Goal: Task Accomplishment & Management: Manage account settings

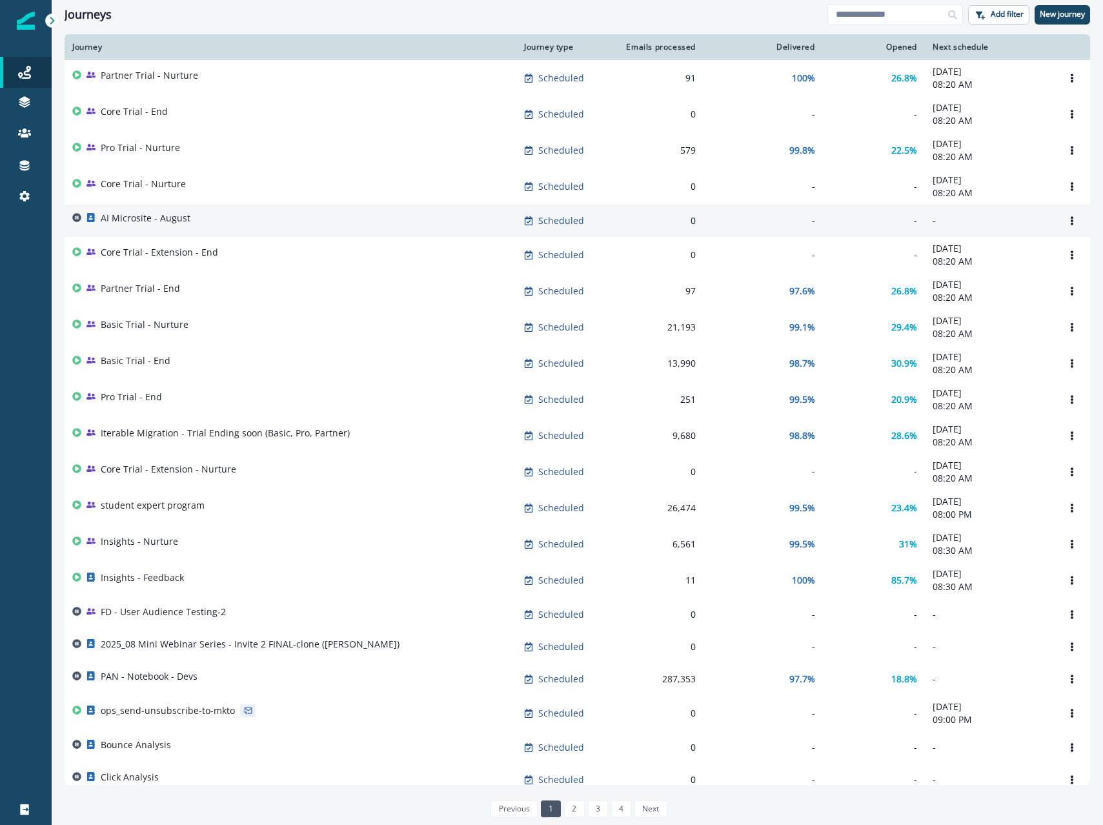
click at [184, 225] on p "AI Microsite - August" at bounding box center [146, 218] width 90 height 13
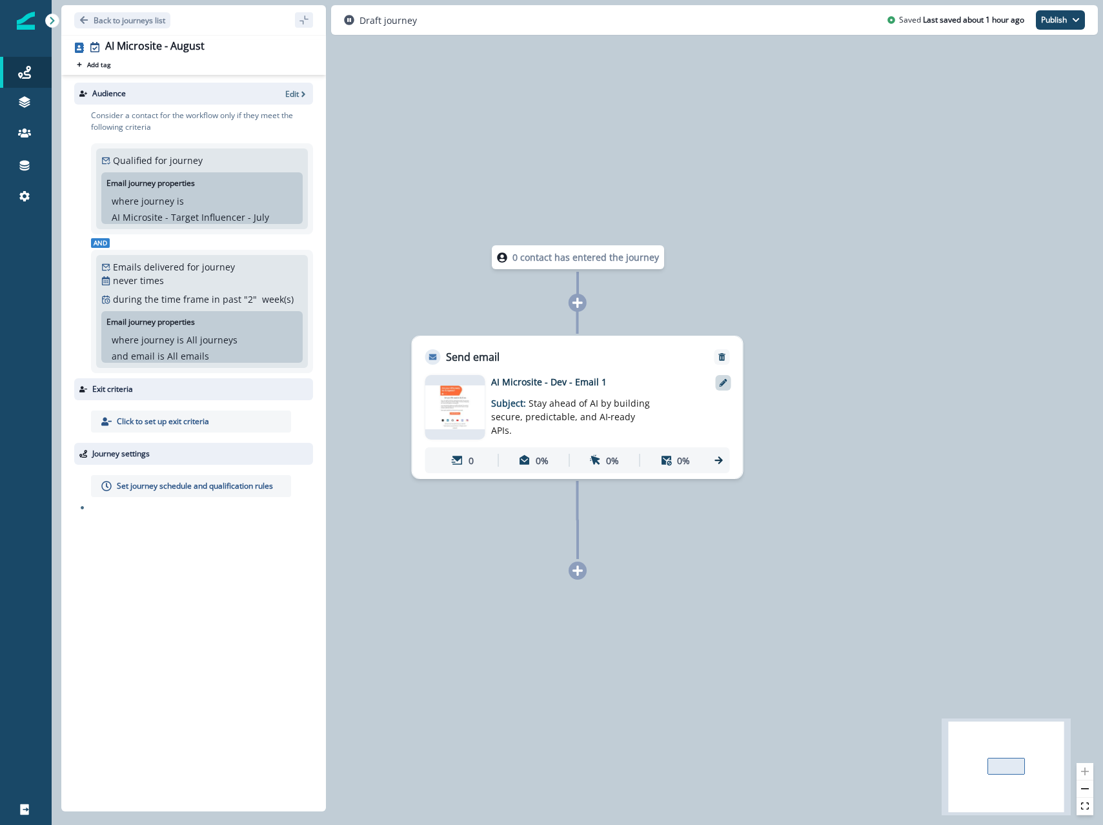
click at [723, 381] on icon at bounding box center [723, 383] width 8 height 8
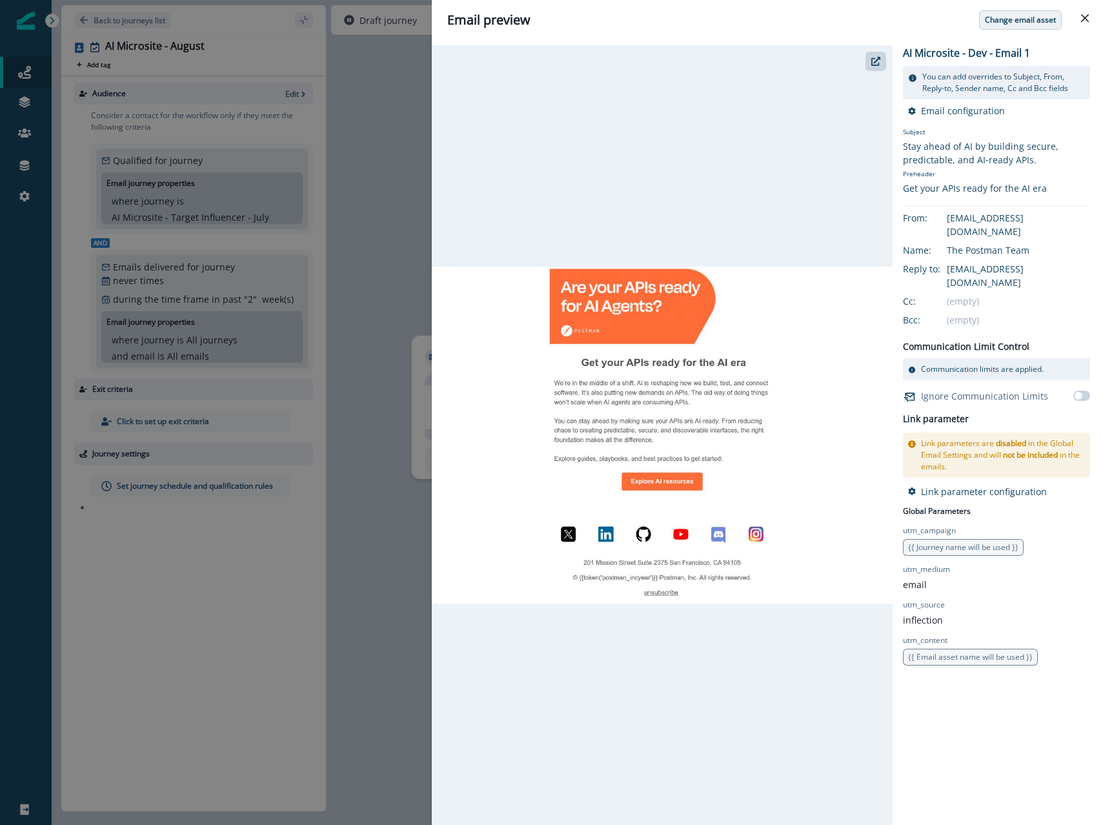
click at [1016, 22] on p "Change email asset" at bounding box center [1020, 19] width 71 height 9
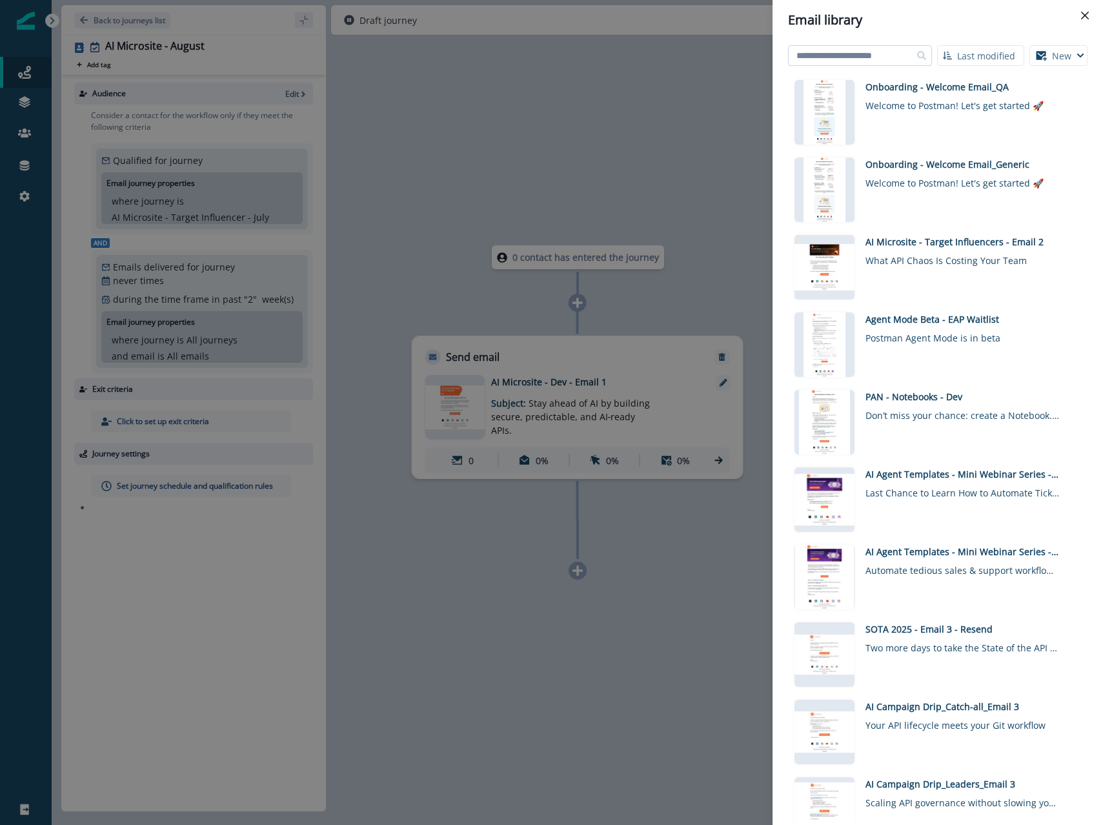
click at [885, 61] on input at bounding box center [860, 55] width 144 height 21
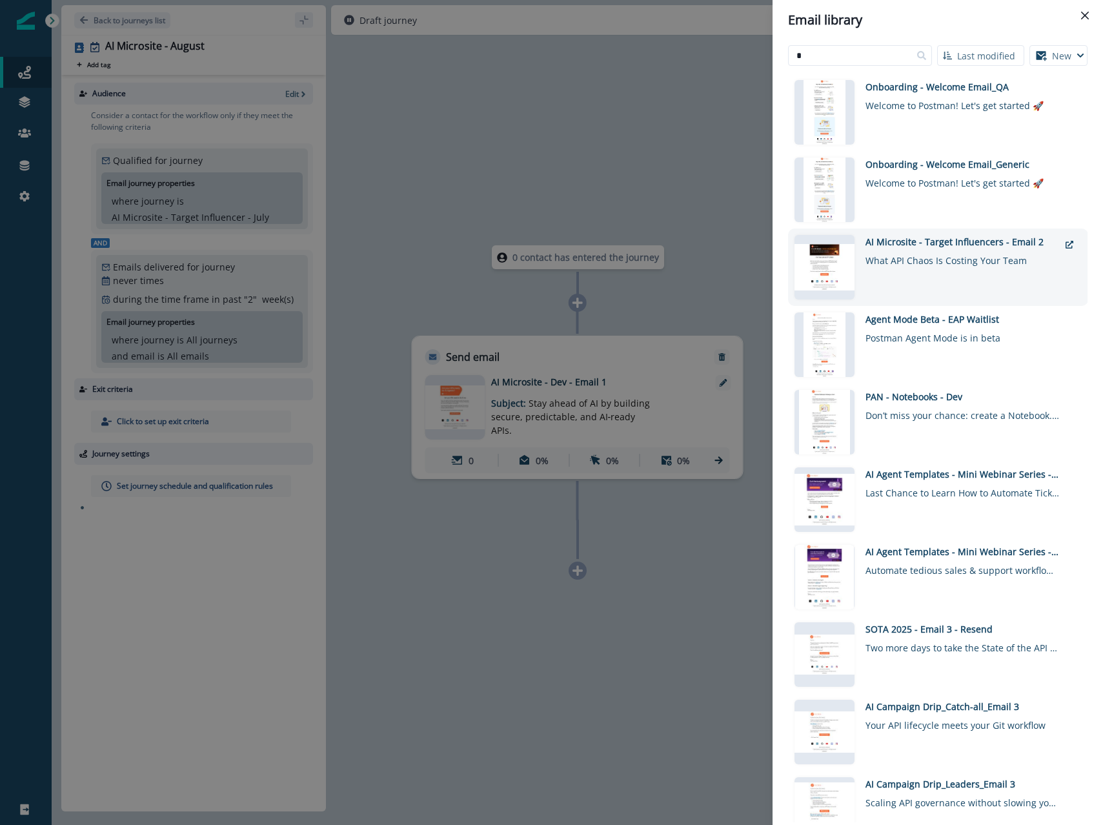
type input "*"
click at [922, 259] on div "What API Chaos Is Costing Your Team" at bounding box center [962, 257] width 194 height 19
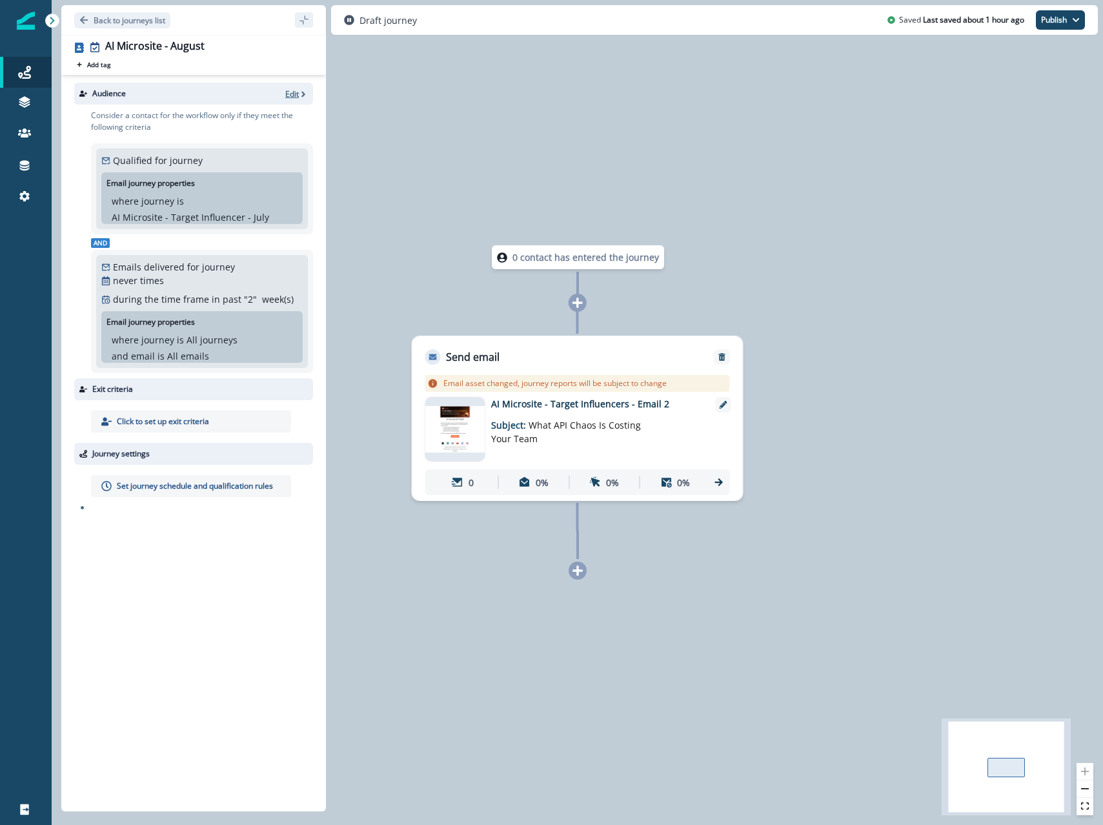
click at [296, 92] on p "Edit" at bounding box center [292, 93] width 14 height 11
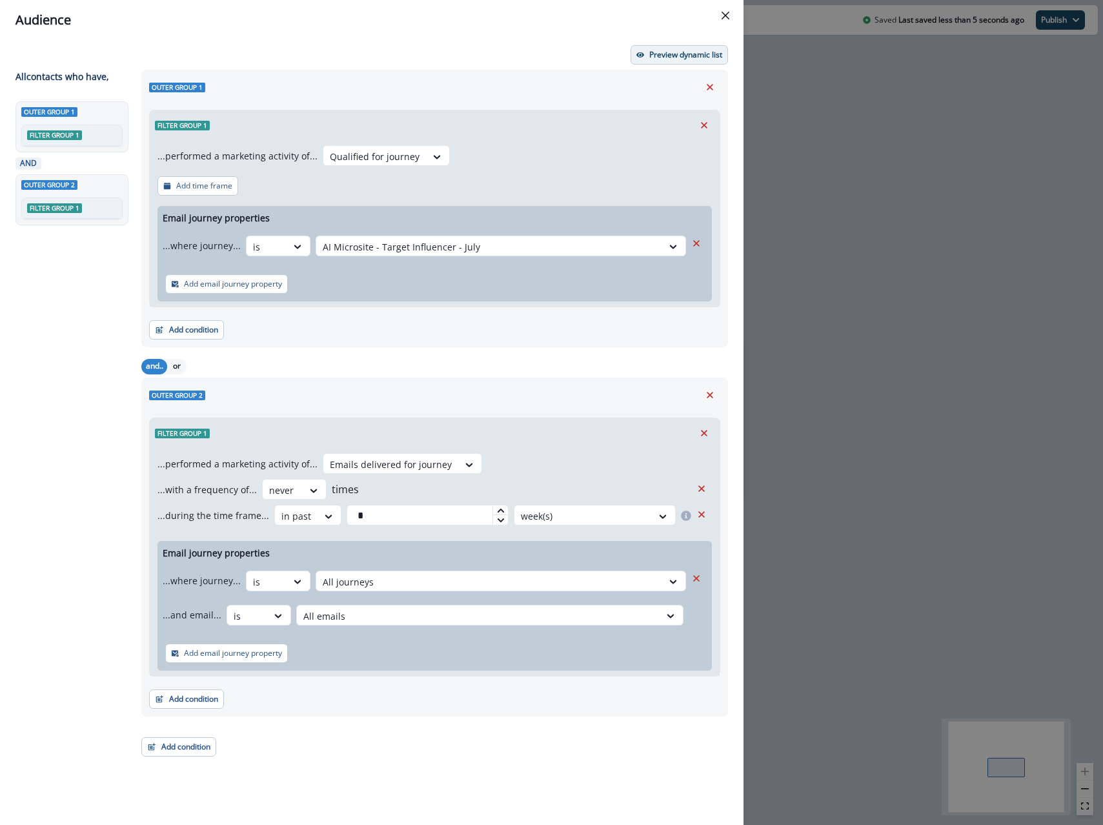
click at [688, 53] on p "Preview dynamic list" at bounding box center [685, 54] width 73 height 9
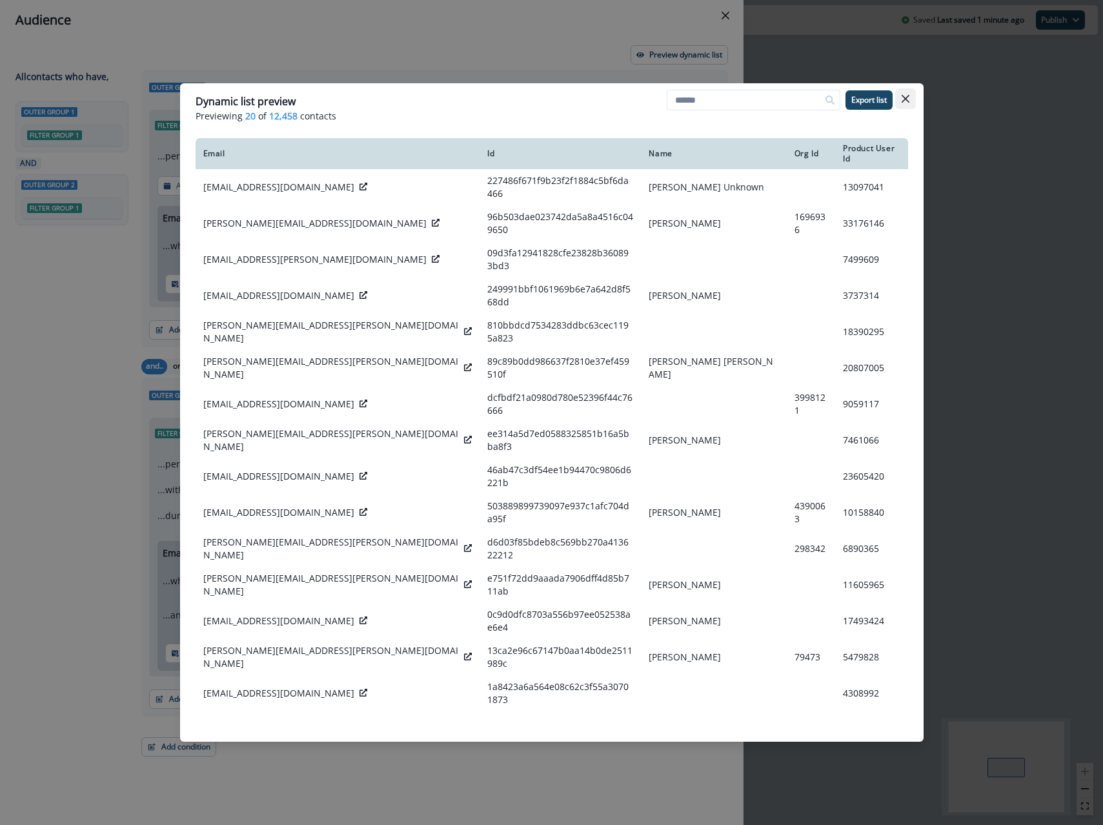
click at [898, 97] on button "Close" at bounding box center [905, 98] width 21 height 21
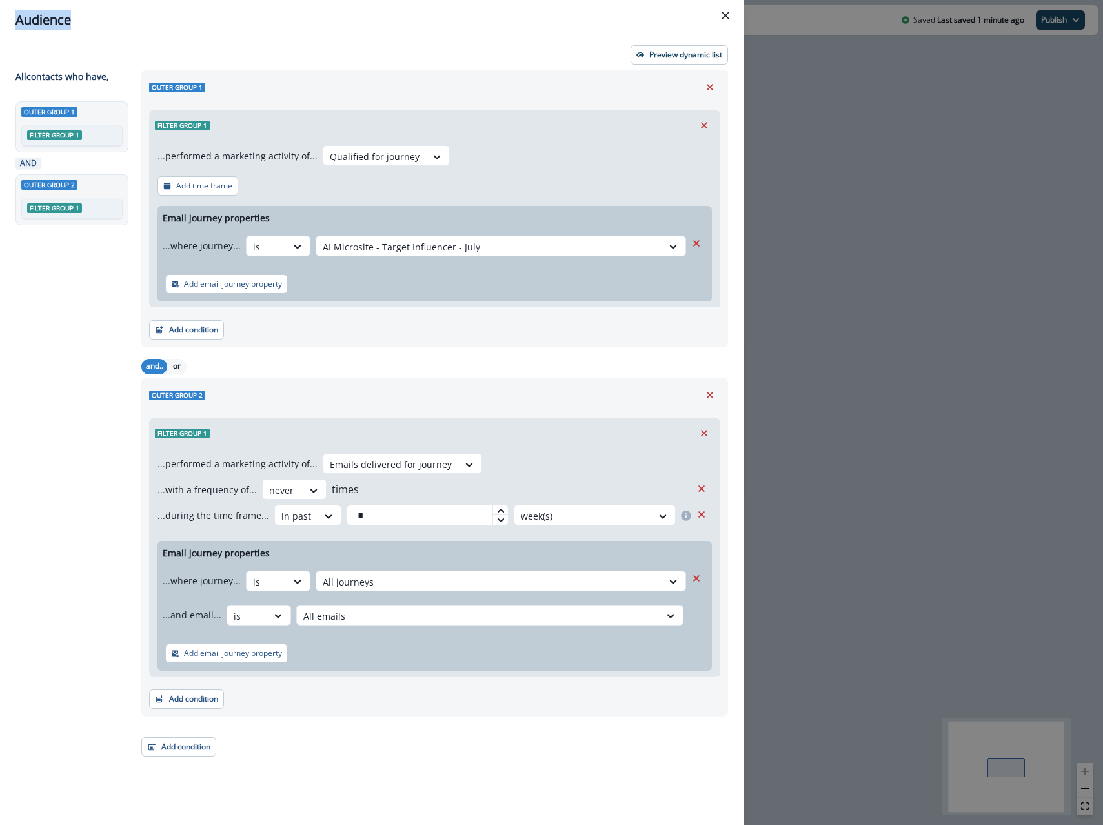
click at [898, 97] on div "Audience Preview dynamic list All contact s who have, Outer group 1 Filter grou…" at bounding box center [551, 412] width 1103 height 825
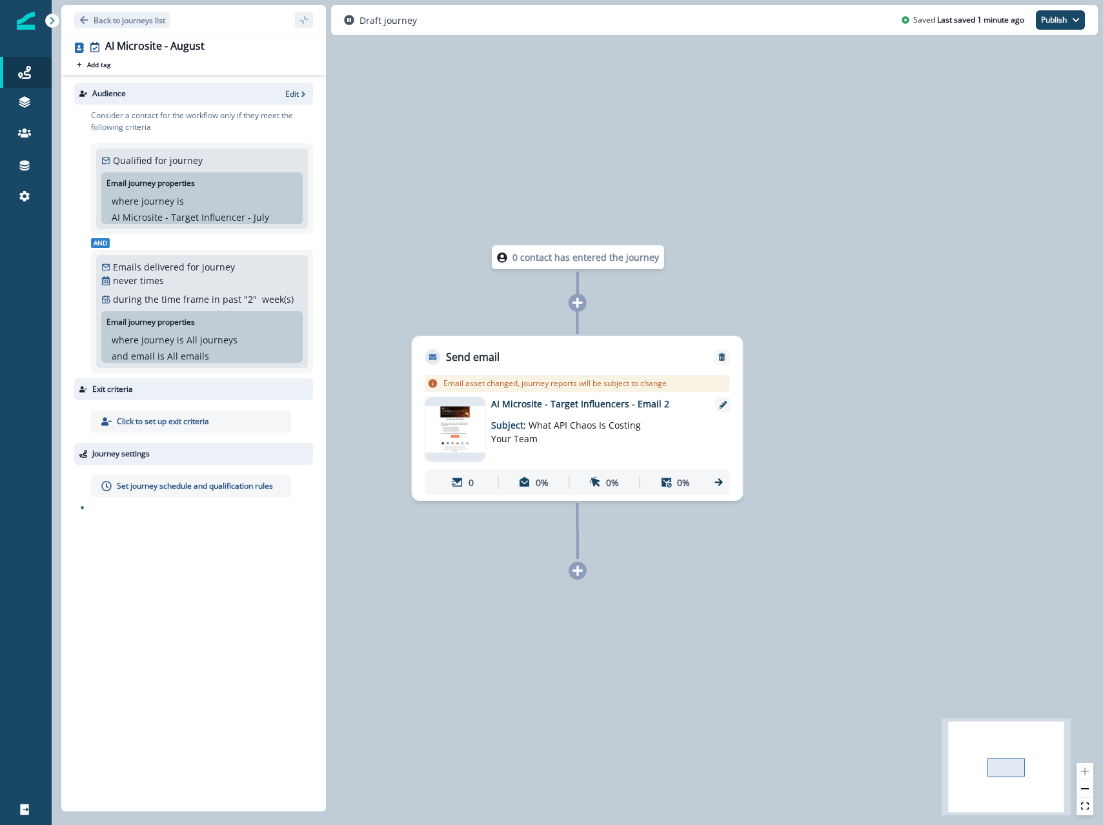
click at [199, 493] on div "Set journey schedule and qualification rules" at bounding box center [191, 486] width 200 height 22
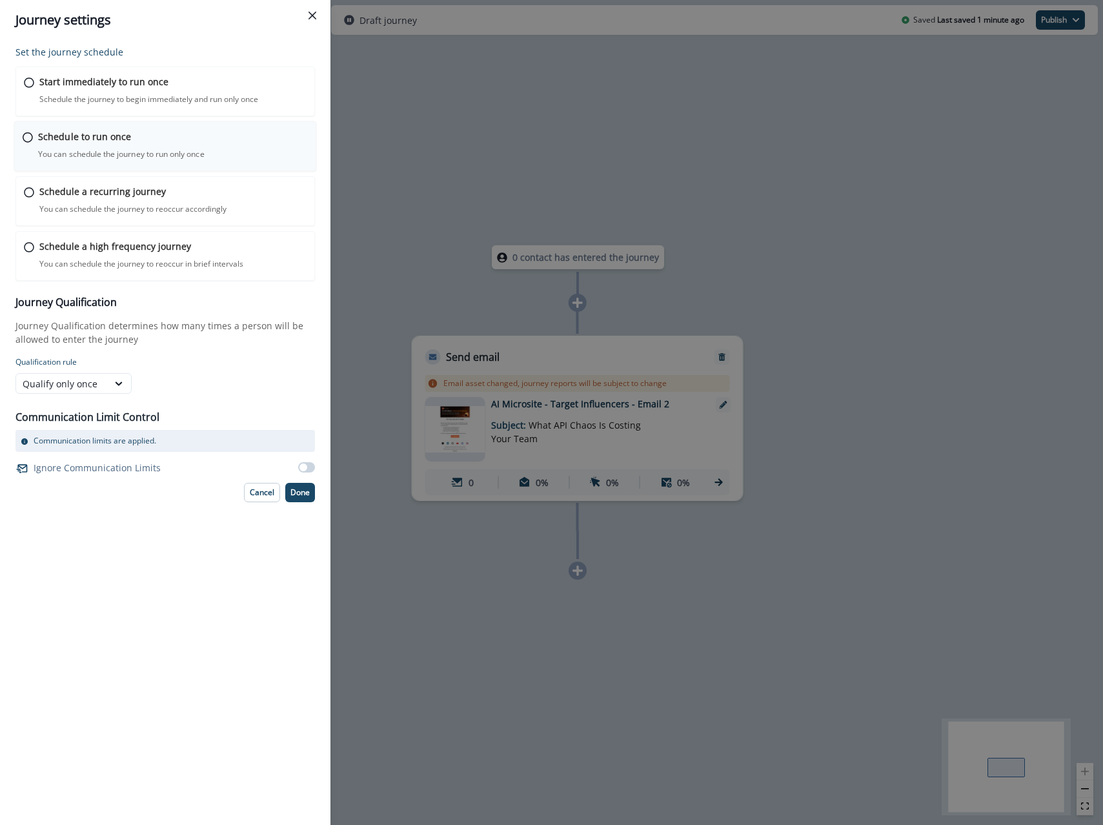
click at [50, 145] on div "Schedule to run once You can schedule the journey to run only once Journey is s…" at bounding box center [173, 145] width 270 height 30
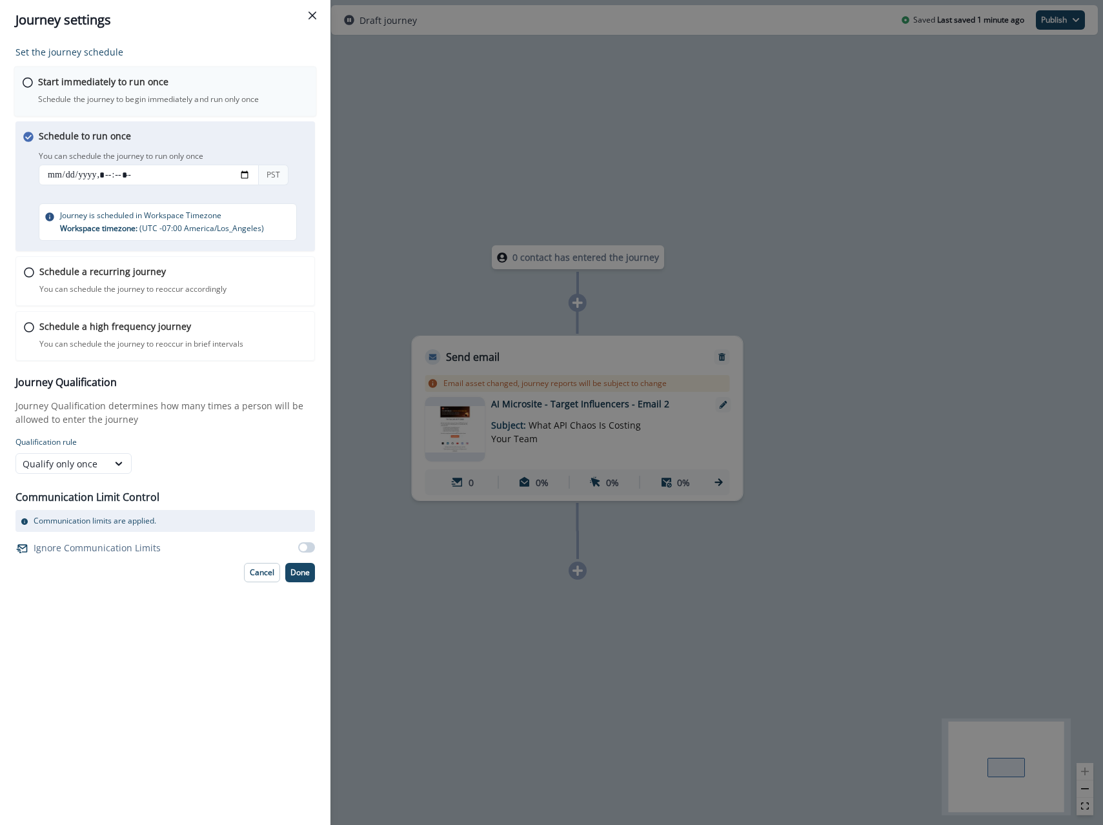
click at [36, 71] on div "Start immediately to run once Schedule the journey to begin immediately and run…" at bounding box center [165, 91] width 303 height 50
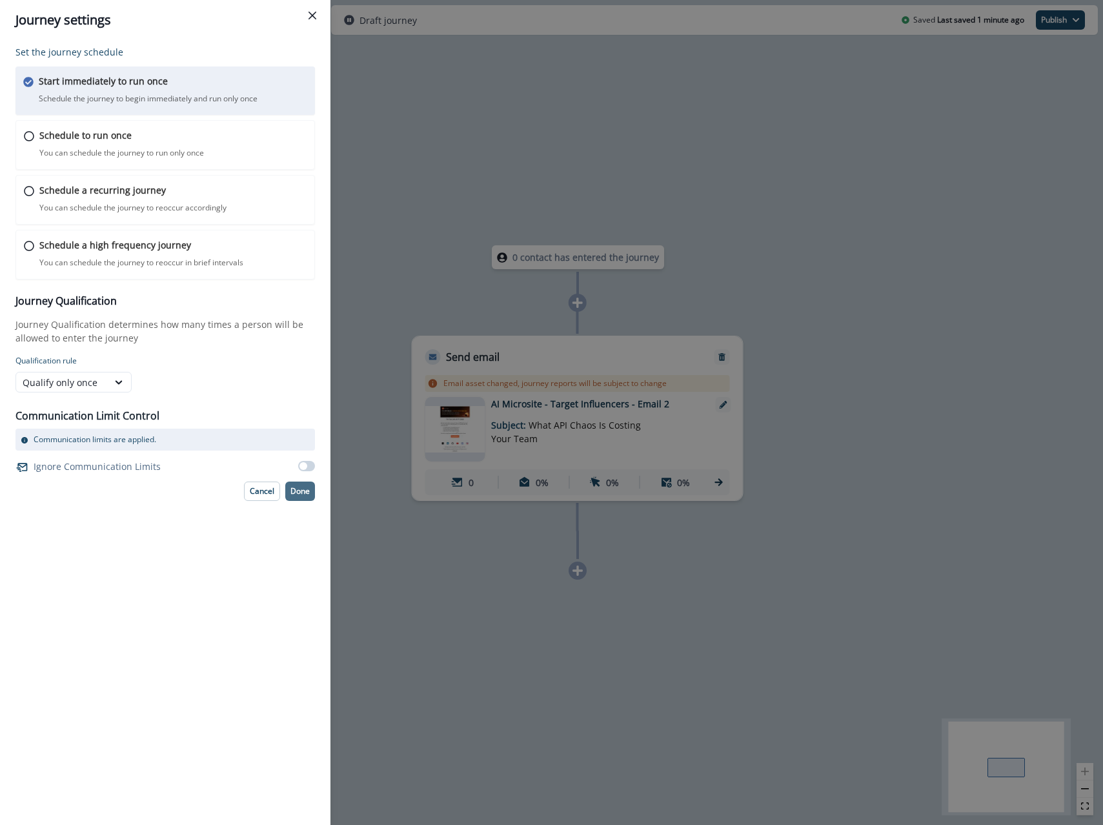
click at [296, 496] on button "Done" at bounding box center [300, 490] width 30 height 19
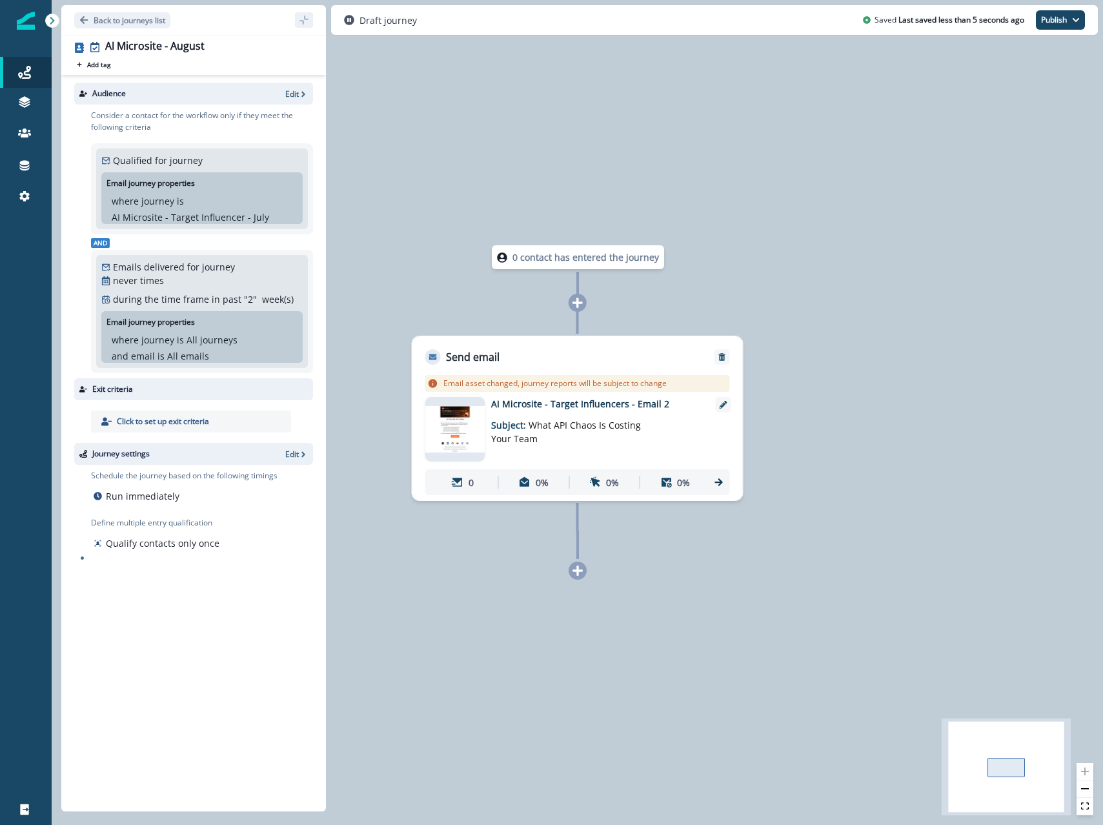
click at [588, 408] on p "AI Microsite - Target Influencers - Email 2" at bounding box center [594, 404] width 206 height 14
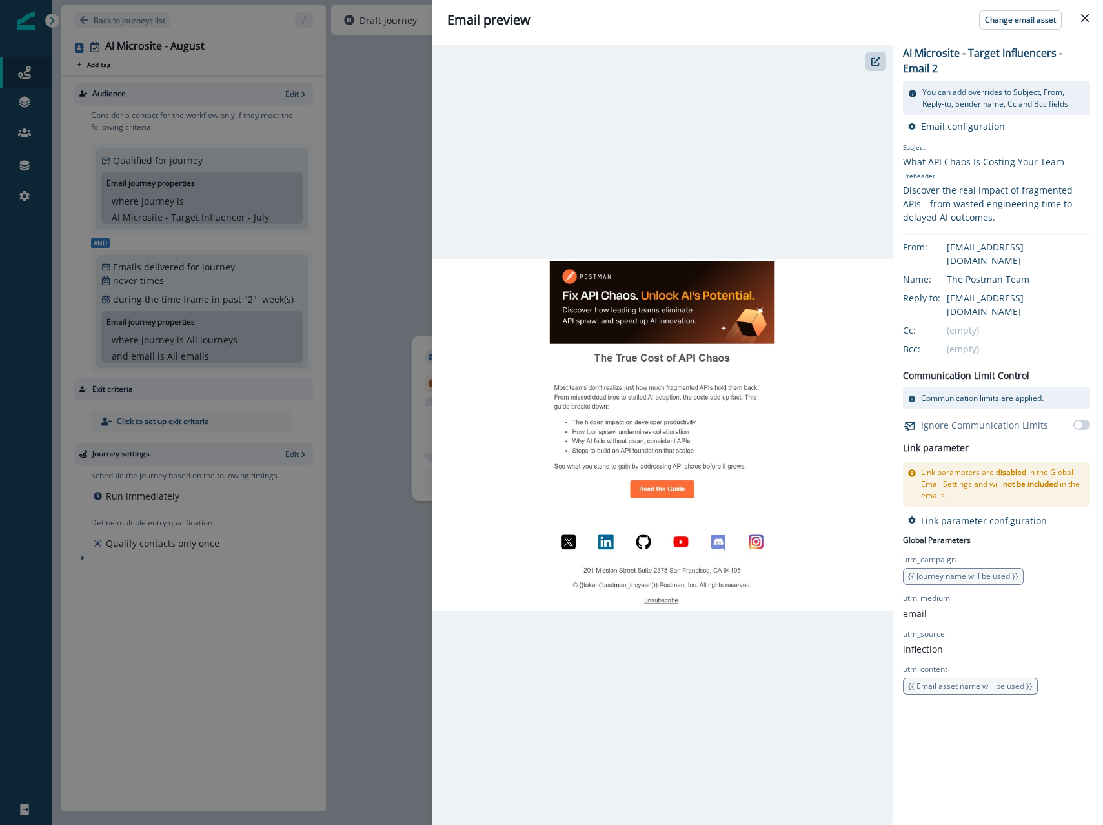
click at [861, 74] on div at bounding box center [662, 434] width 461 height 779
click at [877, 64] on icon "button" at bounding box center [875, 61] width 9 height 9
click at [412, 210] on div "Email preview Change email asset AI Microsite - Target Influencers - Email 2 Yo…" at bounding box center [551, 412] width 1103 height 825
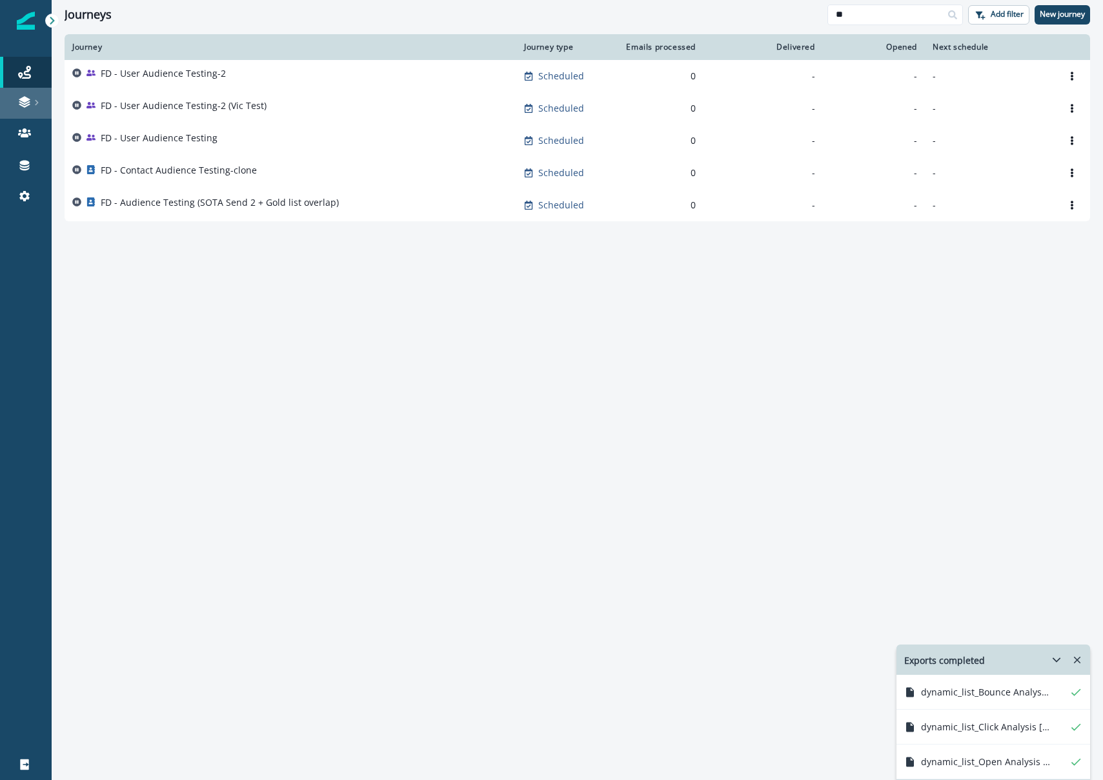
click at [21, 104] on icon at bounding box center [24, 101] width 13 height 13
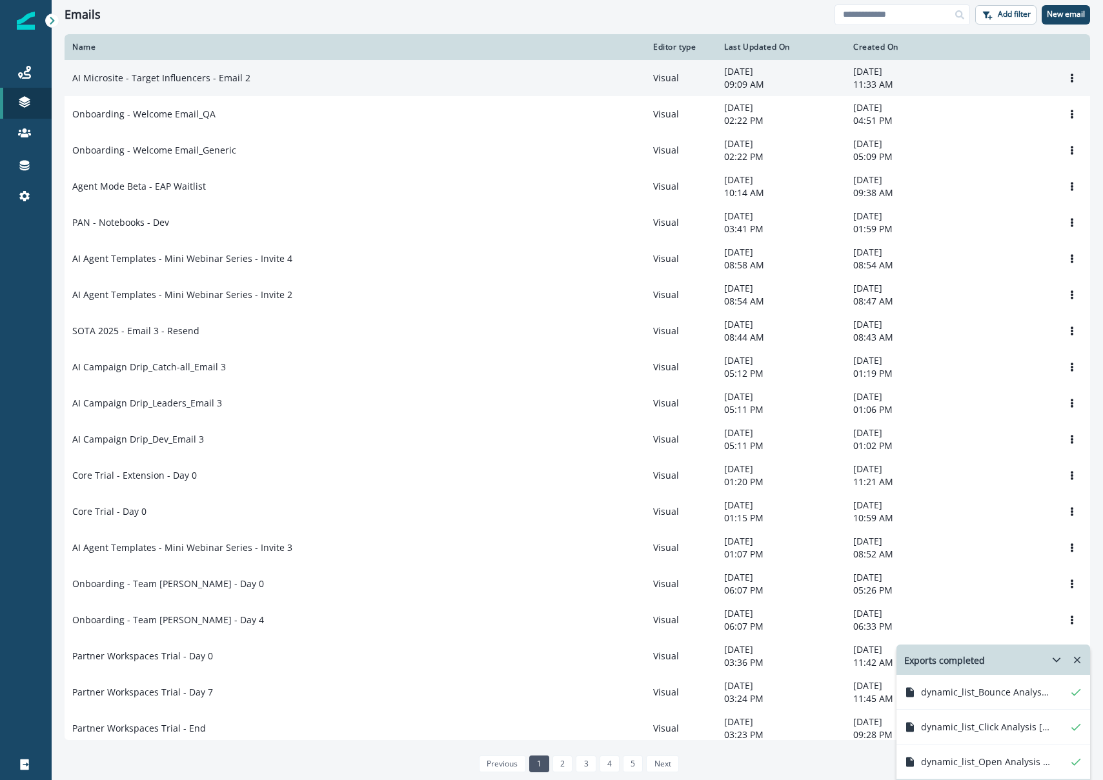
click at [174, 79] on p "AI Microsite - Target Influencers - Email 2" at bounding box center [161, 78] width 178 height 13
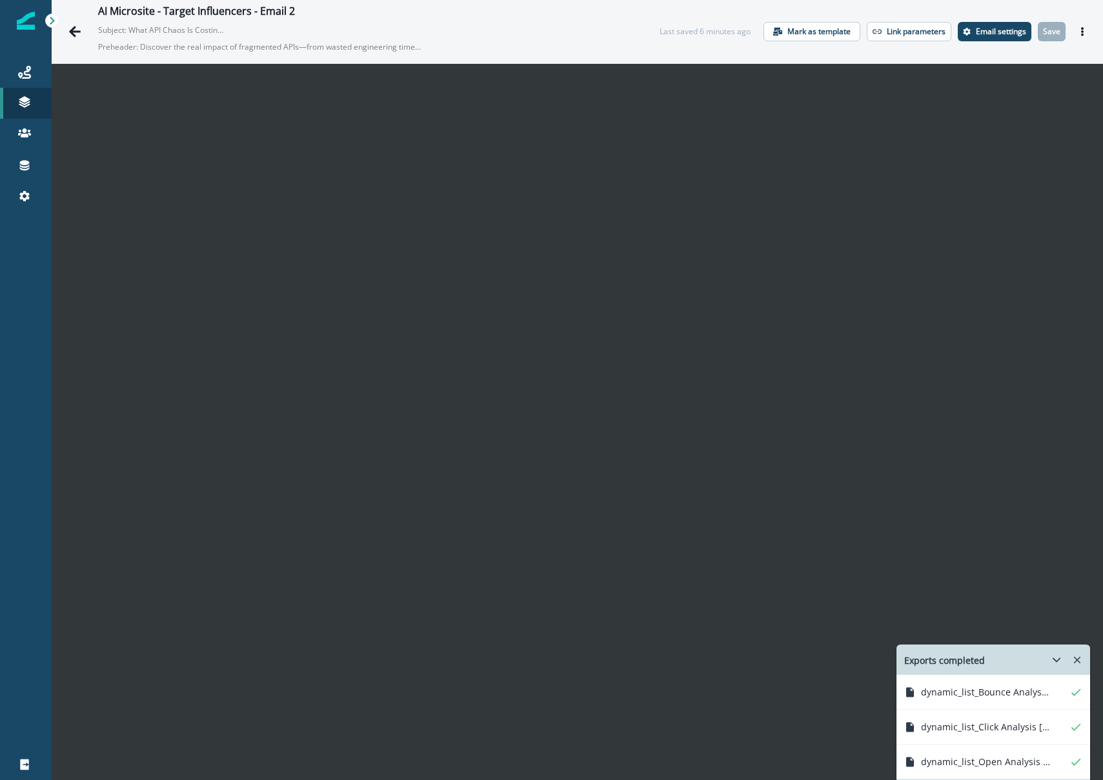
click at [1073, 661] on icon "Remove-exports" at bounding box center [1077, 660] width 12 height 12
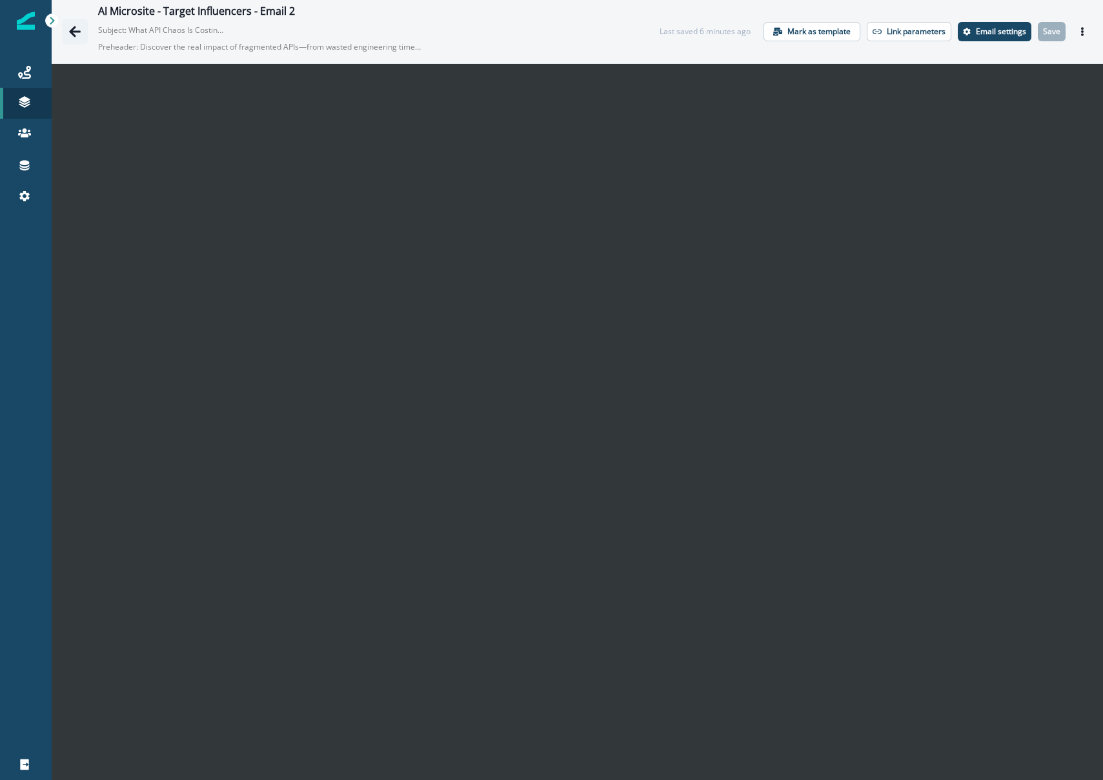
click at [75, 37] on icon "Go back" at bounding box center [74, 31] width 13 height 13
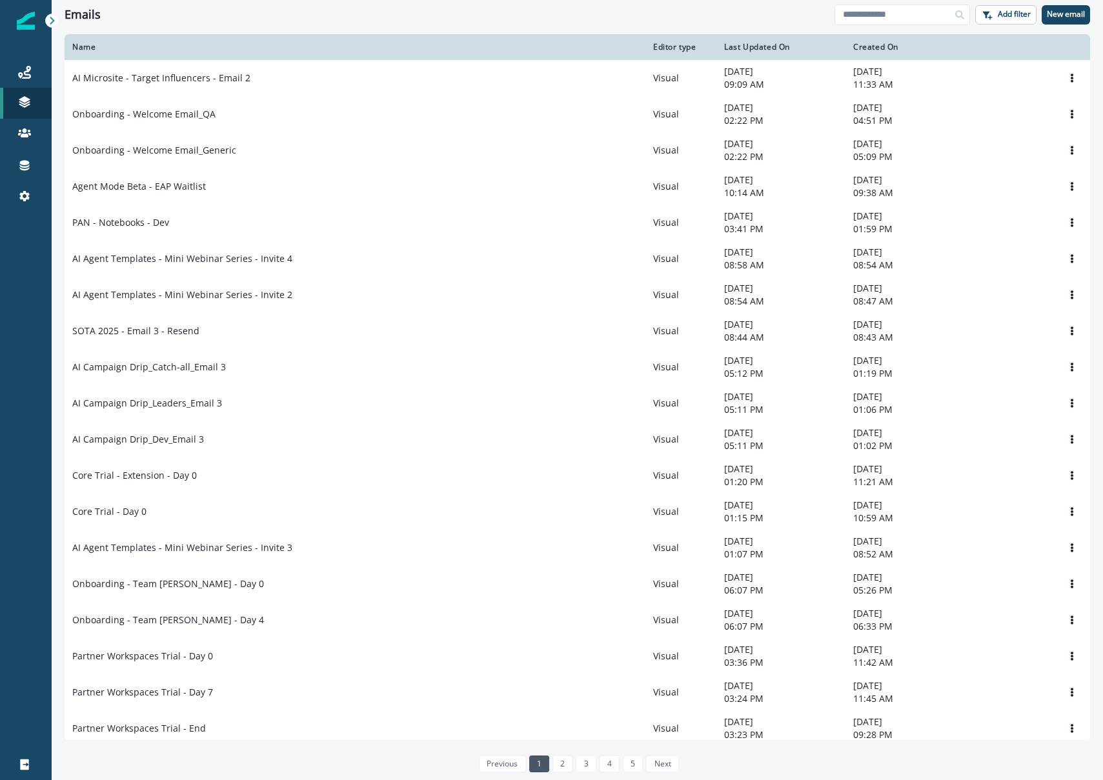
click at [276, 21] on div "Emails Add filter New email" at bounding box center [577, 14] width 1051 height 29
click at [32, 75] on div "Journeys" at bounding box center [25, 72] width 41 height 15
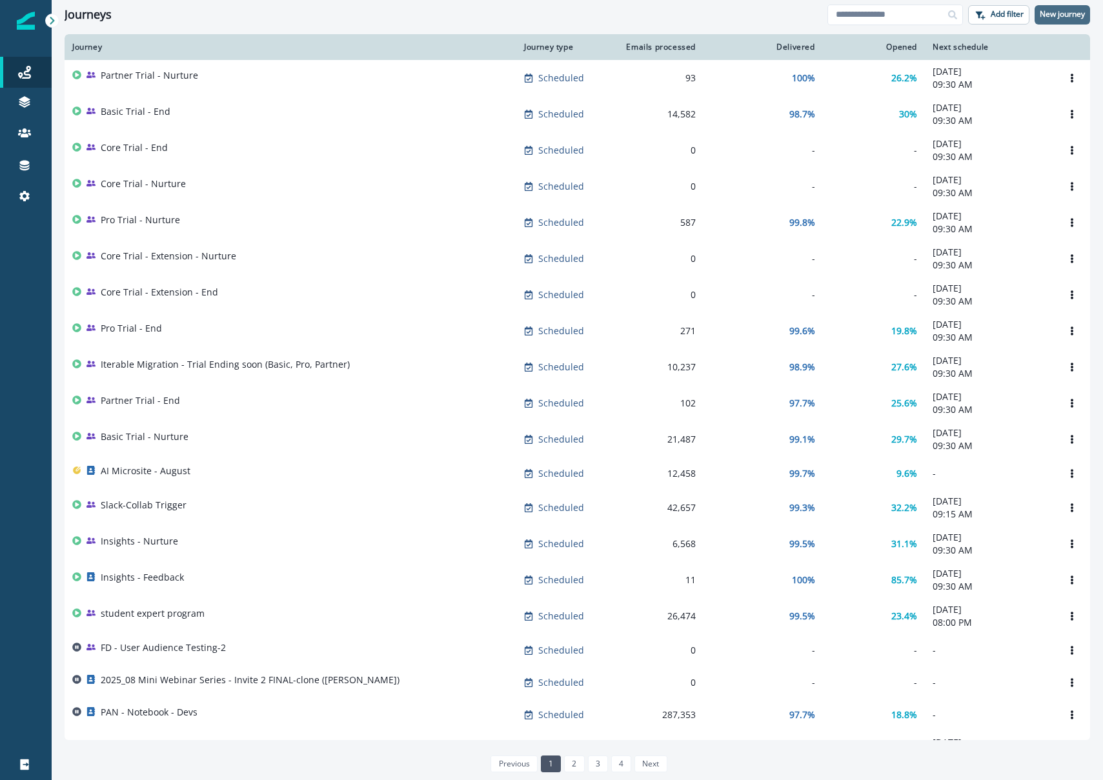
click at [1054, 14] on p "New journey" at bounding box center [1062, 14] width 45 height 9
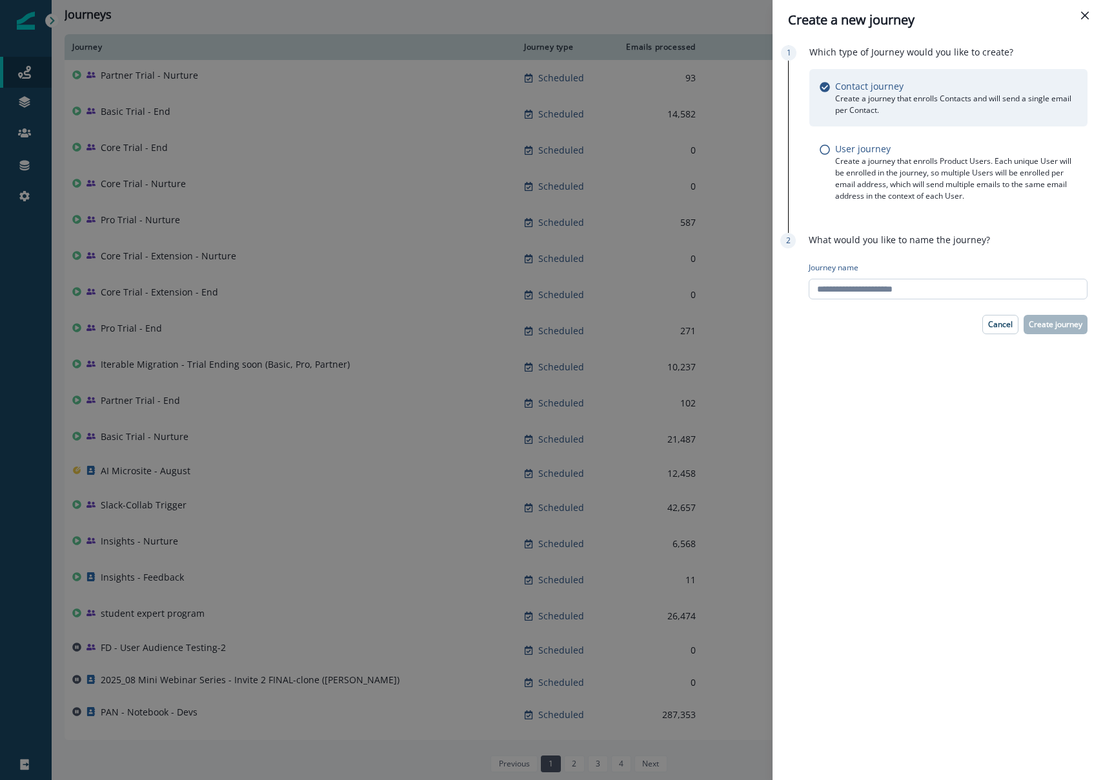
click at [849, 290] on input "Journey name" at bounding box center [948, 289] width 279 height 21
type input "**********"
click at [1059, 325] on p "Create journey" at bounding box center [1056, 324] width 54 height 9
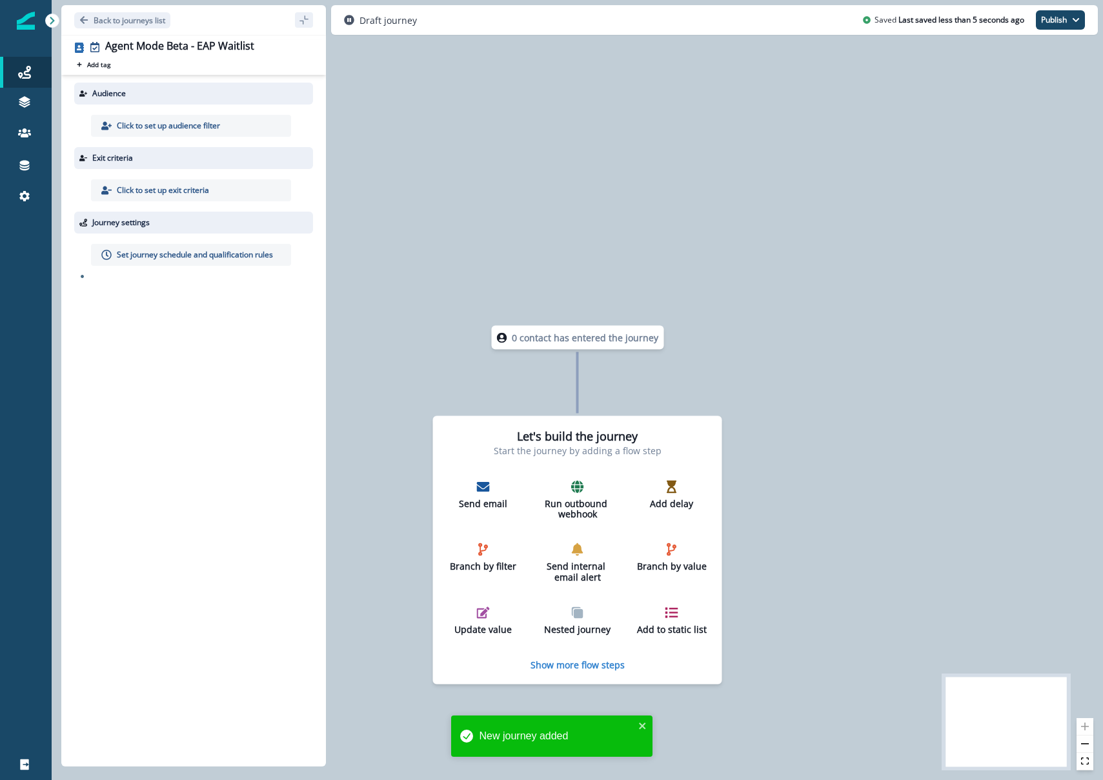
click at [197, 120] on p "Click to set up audience filter" at bounding box center [168, 126] width 103 height 12
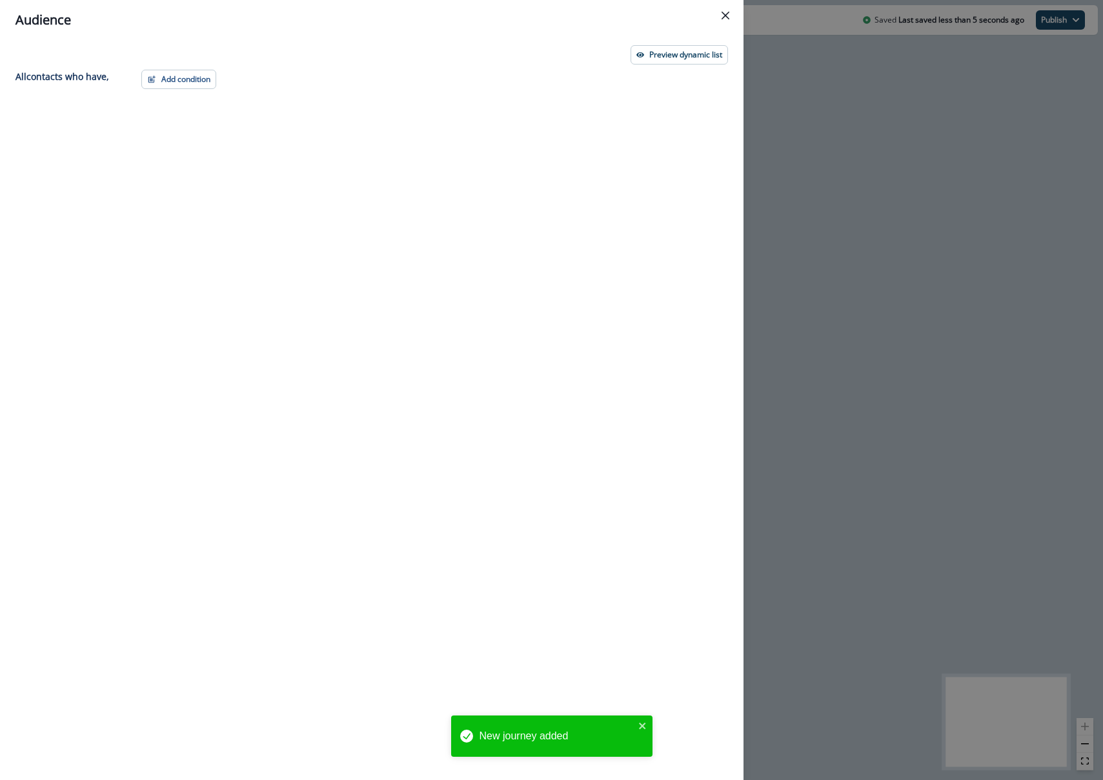
click at [196, 66] on div "Preview dynamic list All contact s who have, Add condition Contact properties A…" at bounding box center [371, 410] width 743 height 740
click at [193, 70] on button "Add condition" at bounding box center [178, 79] width 75 height 19
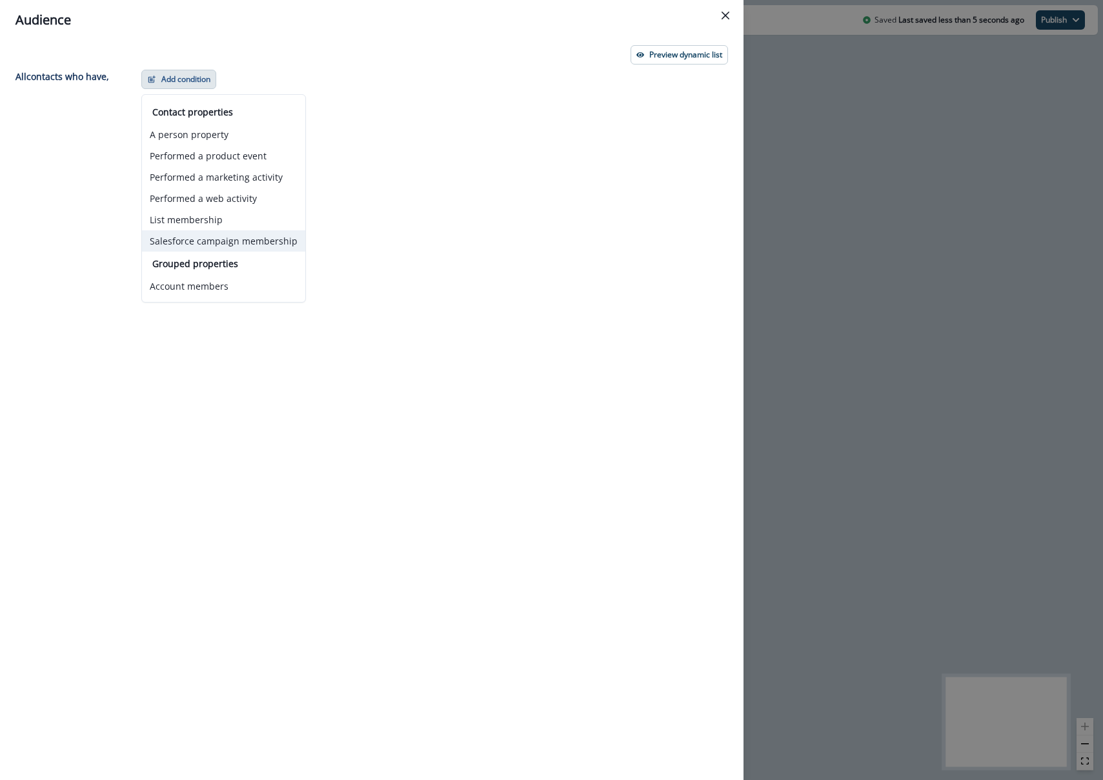
click at [200, 239] on button "Salesforce campaign membership" at bounding box center [223, 240] width 163 height 21
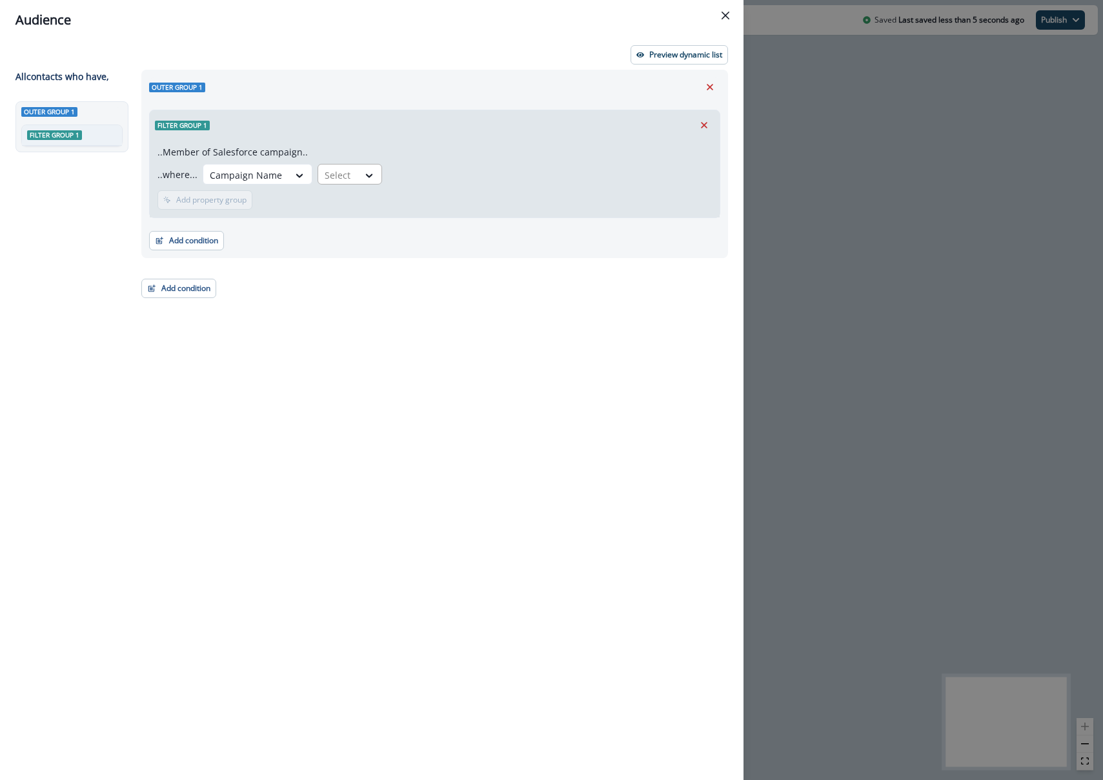
click at [282, 177] on div at bounding box center [246, 175] width 72 height 16
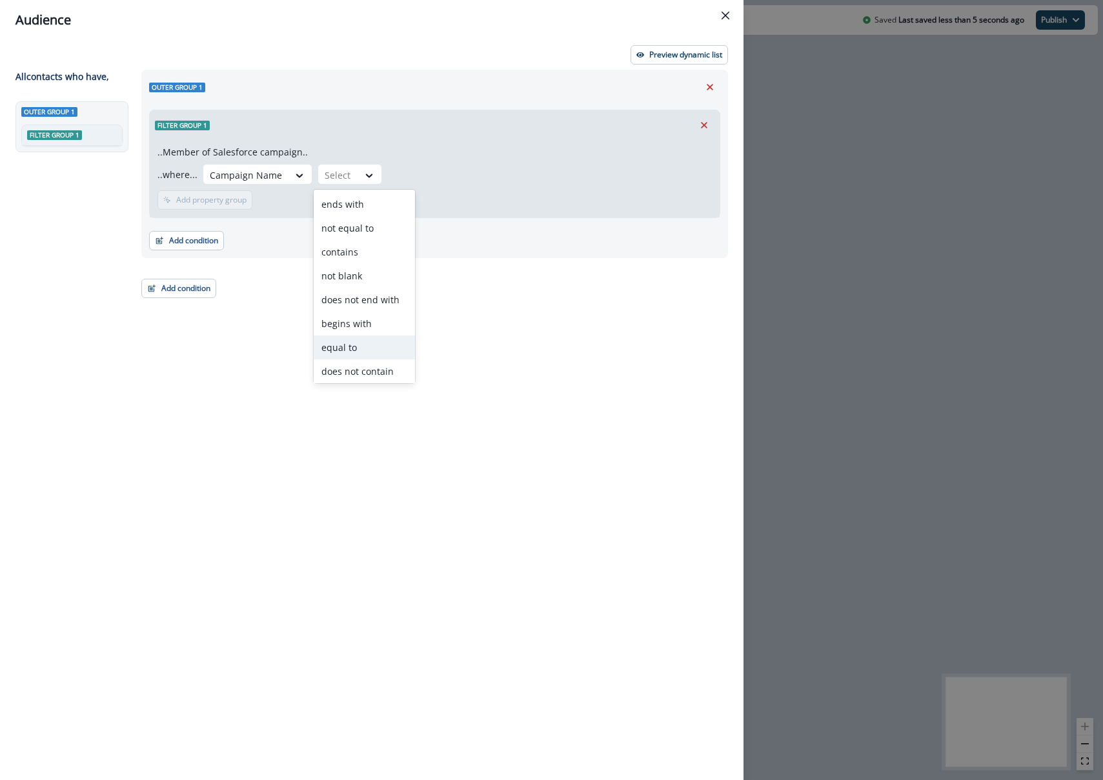
click at [347, 350] on div "equal to" at bounding box center [364, 348] width 101 height 24
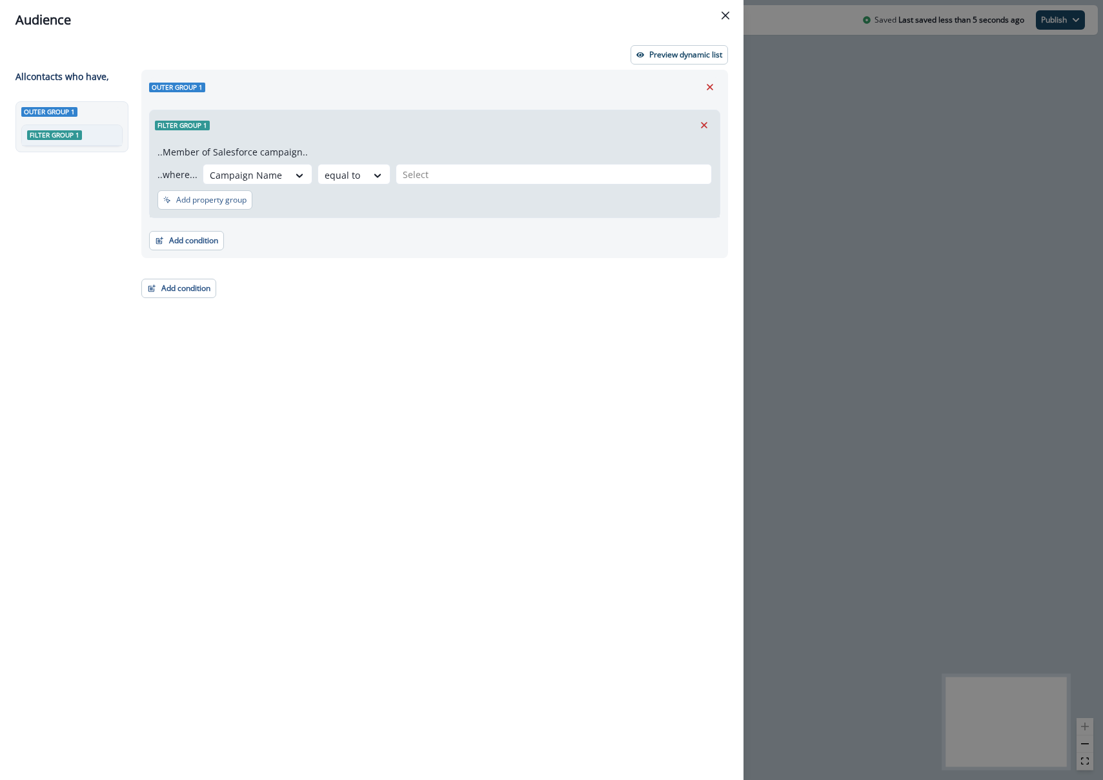
click at [420, 185] on div "..Member of Salesforce campaign.. ..where... Campaign Name option equal to, sel…" at bounding box center [435, 178] width 570 height 77
click at [420, 179] on div at bounding box center [554, 174] width 302 height 16
type input "*****"
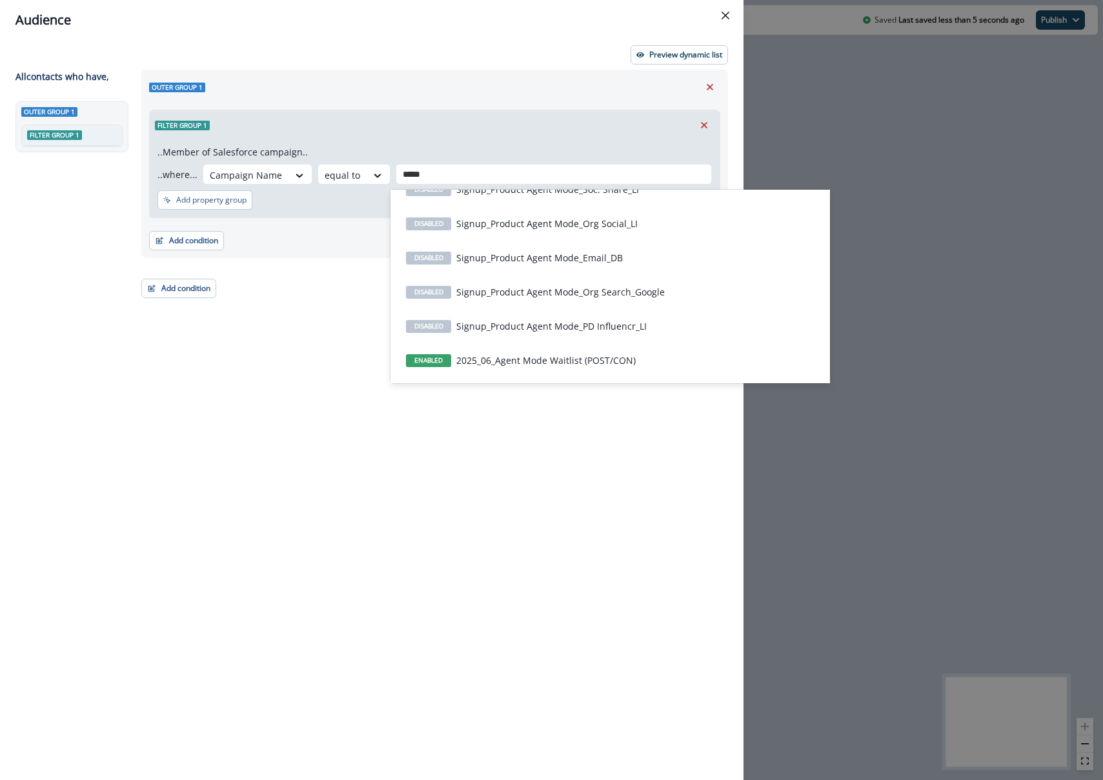
scroll to position [754, 0]
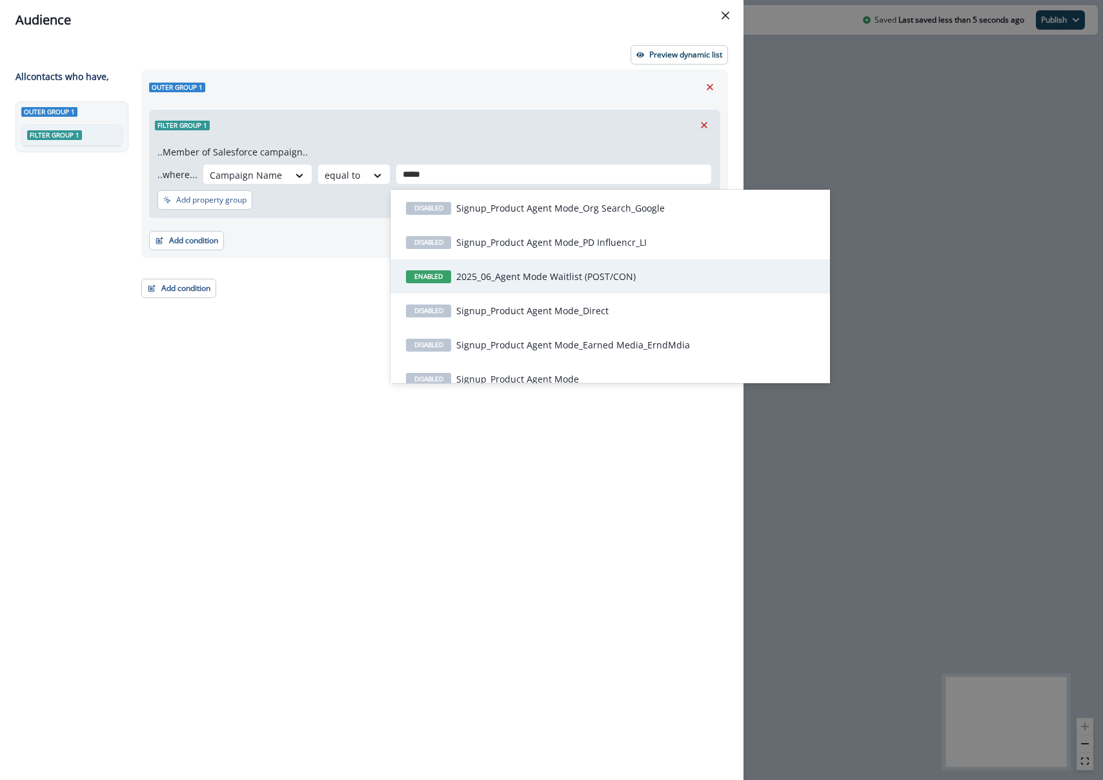
click at [504, 273] on p "2025_06_Agent Mode Waitlist (POST/CON)" at bounding box center [545, 277] width 179 height 14
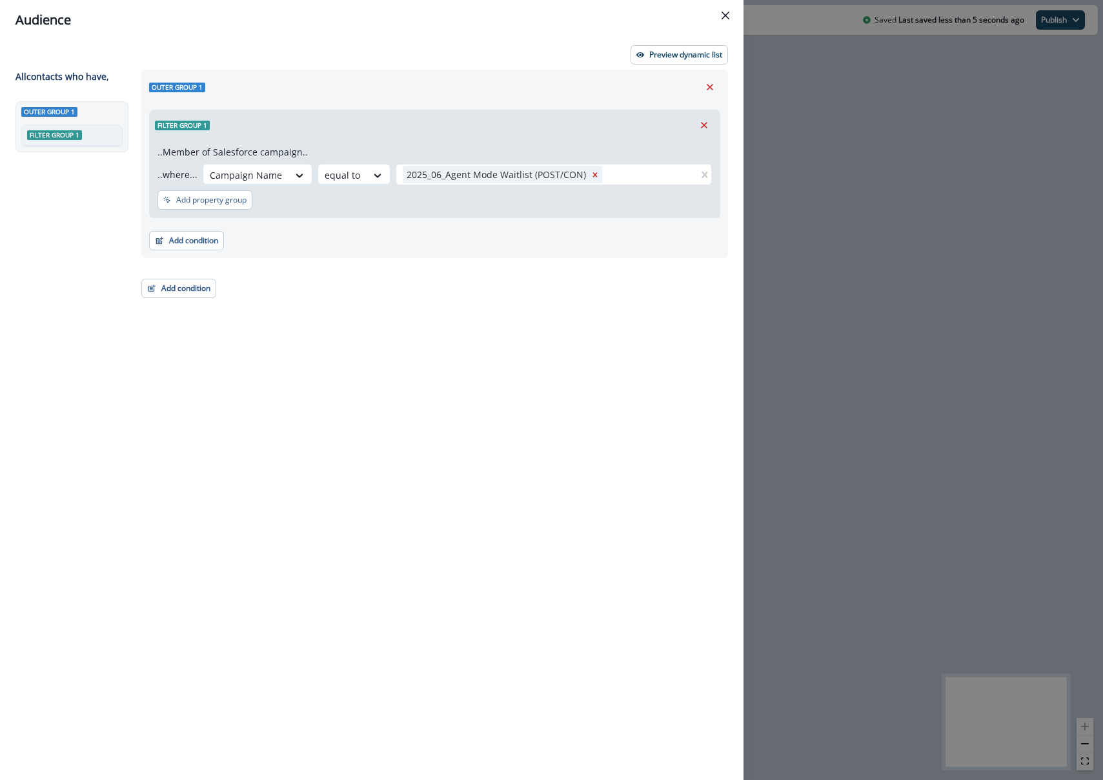
click at [469, 141] on div "..Member of Salesforce campaign.. ..where... Campaign Name equal to 2025_06_Age…" at bounding box center [435, 178] width 570 height 77
click at [652, 67] on div "Preview dynamic list All contact s who have, Outer group 1 Filter group 1 Outer…" at bounding box center [371, 410] width 743 height 740
click at [795, 116] on div "Audience Preview dynamic list All contact s who have, Outer group 1 Filter grou…" at bounding box center [551, 390] width 1103 height 780
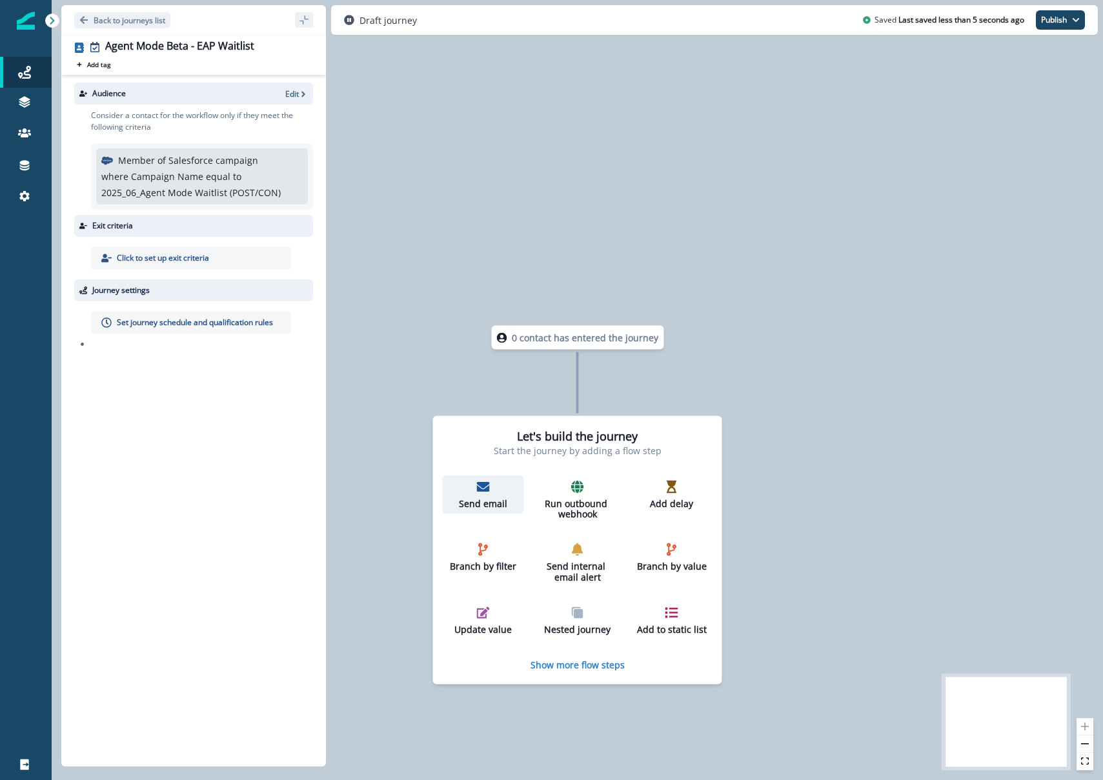
click at [480, 505] on p "Send email" at bounding box center [483, 503] width 71 height 11
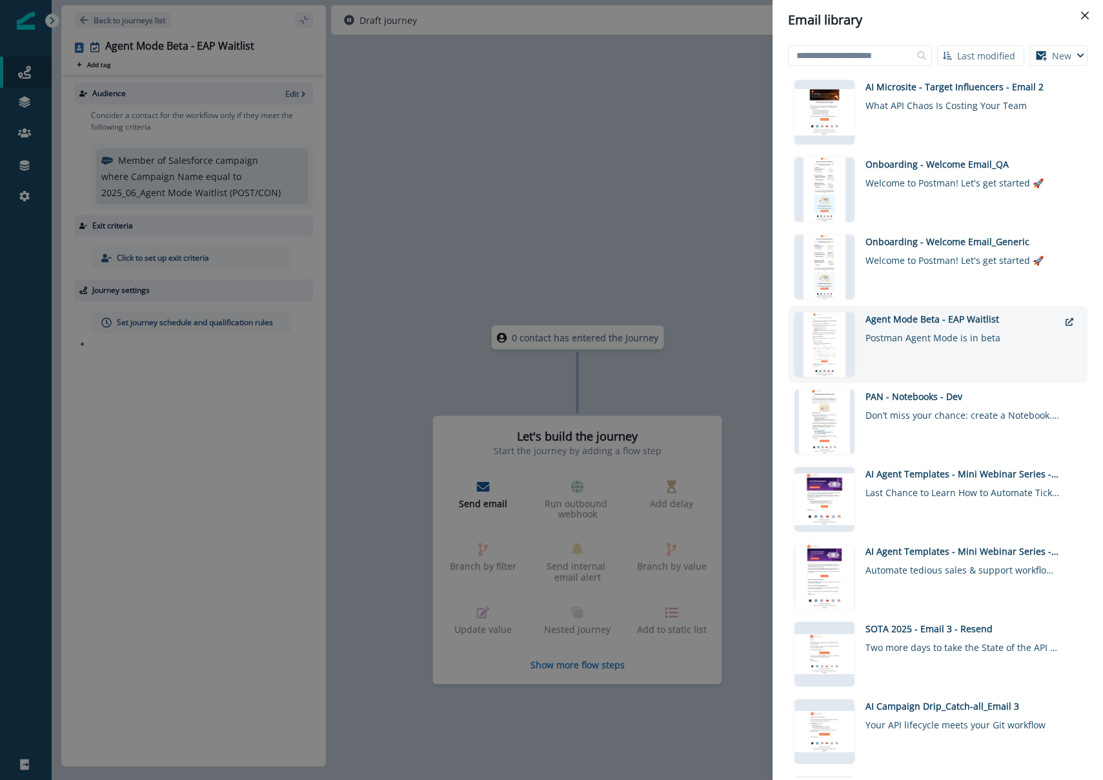
click at [930, 354] on div "Agent Mode Beta - EAP Waitlist Postman Agent Mode is in beta" at bounding box center [962, 344] width 194 height 65
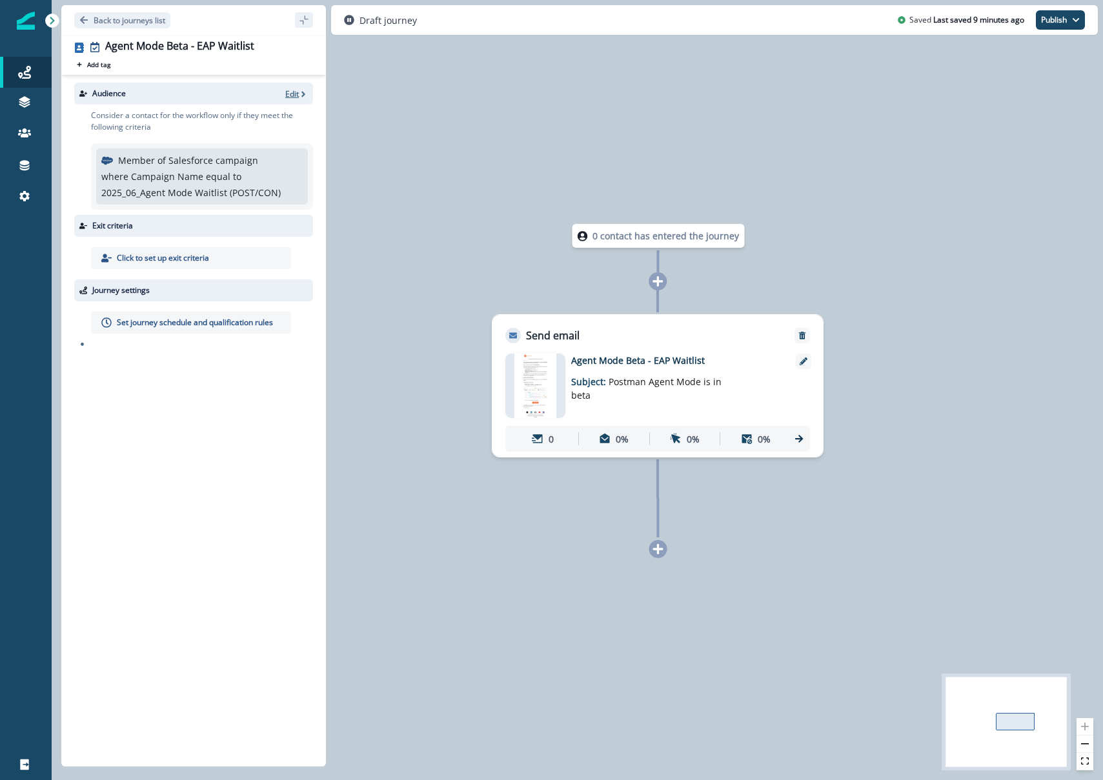
click at [305, 91] on icon "button" at bounding box center [303, 94] width 9 height 9
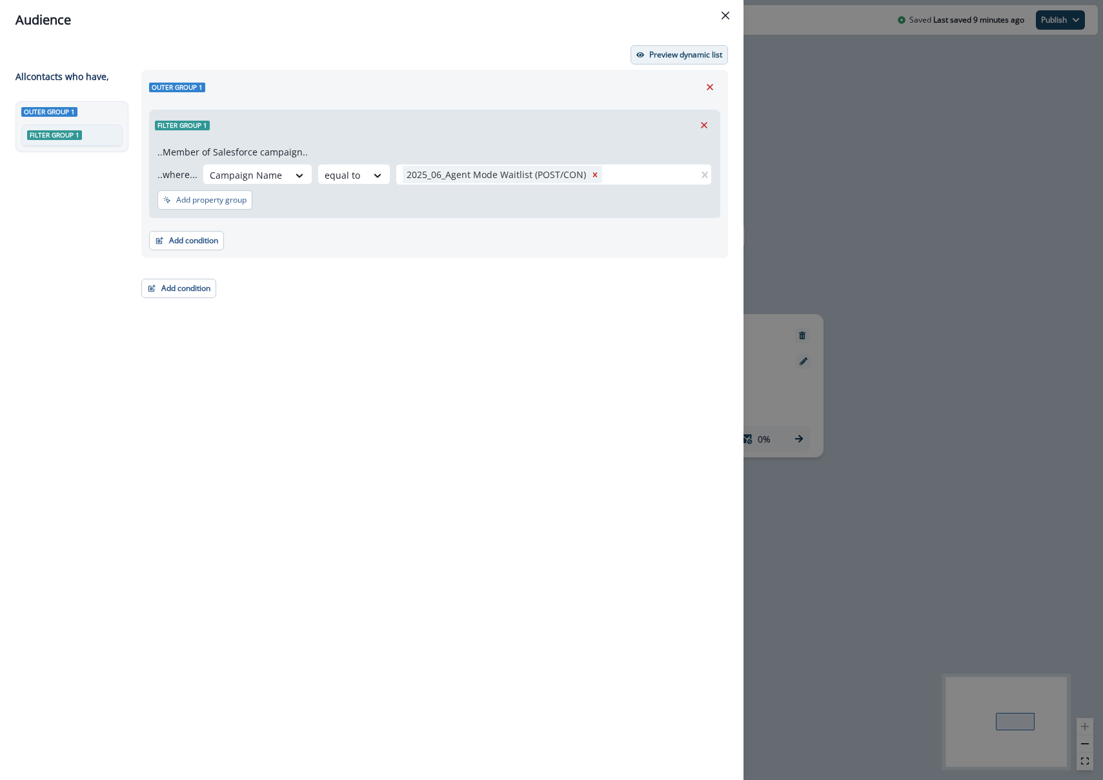
click at [646, 61] on button "Preview dynamic list" at bounding box center [678, 54] width 97 height 19
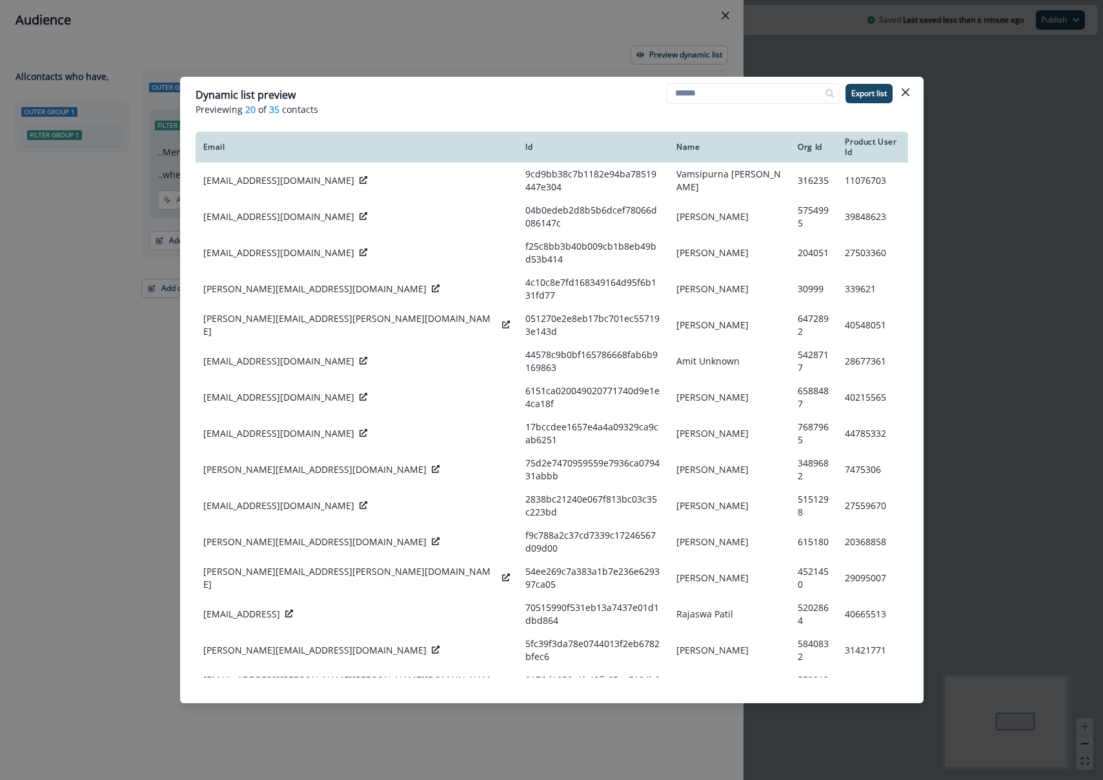
click at [985, 274] on div "Dynamic list preview Previewing 20 of 35 contacts Export list Email Id Name Org…" at bounding box center [551, 390] width 1103 height 780
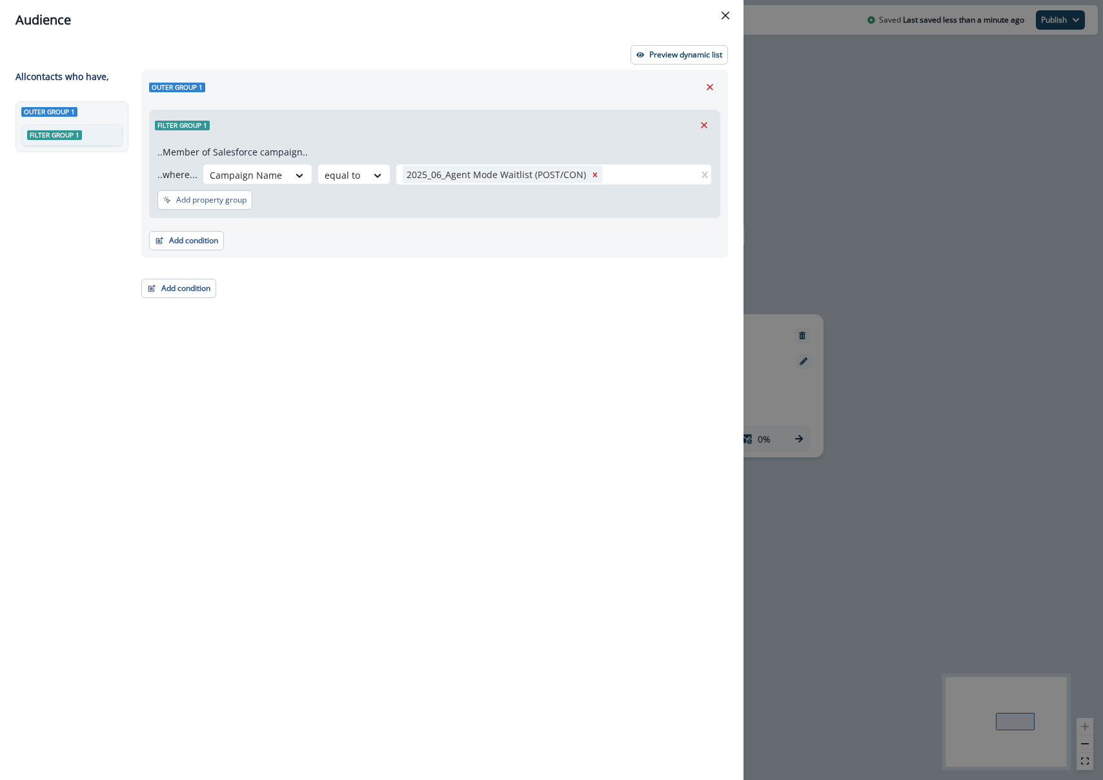
click at [930, 236] on div "Audience Preview dynamic list All contact s who have, Outer group 1 Filter grou…" at bounding box center [551, 390] width 1103 height 780
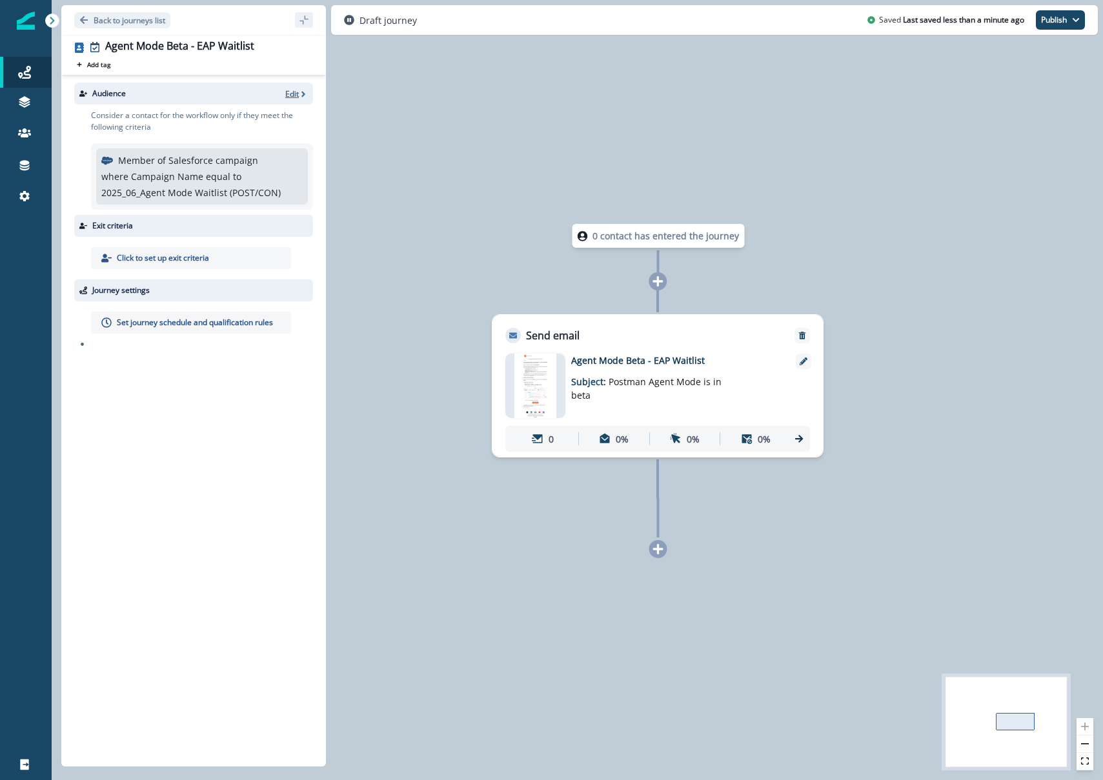
click at [293, 92] on p "Edit" at bounding box center [292, 93] width 14 height 11
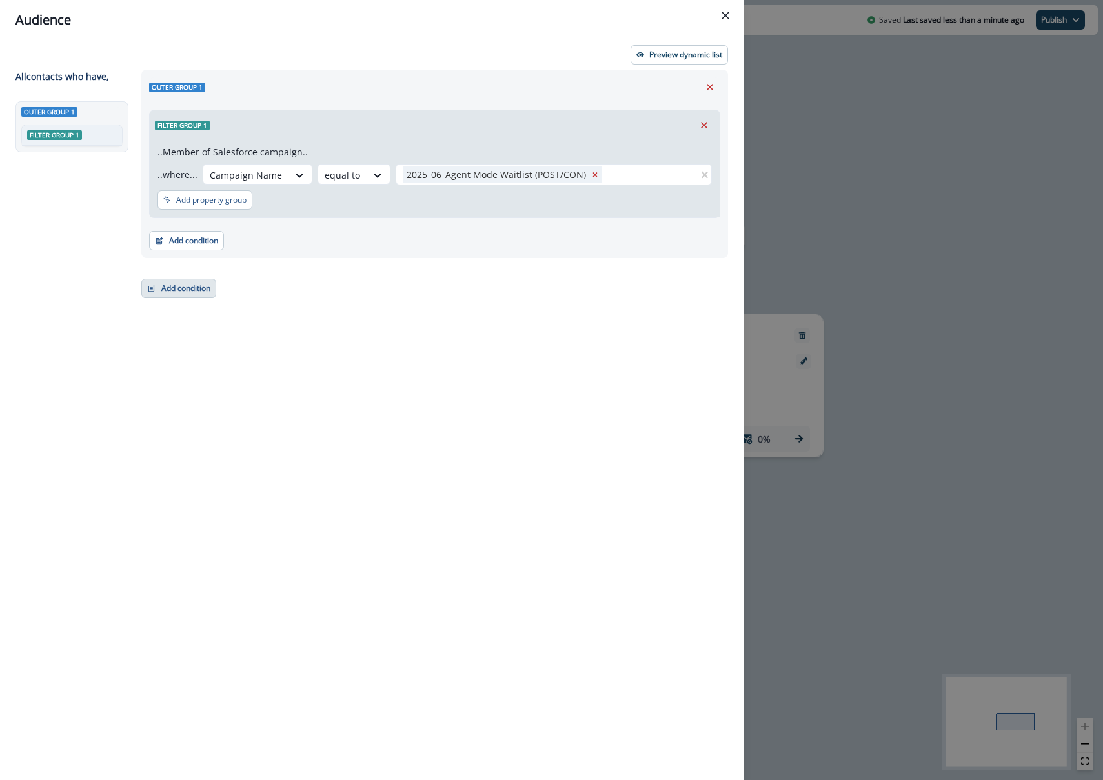
click at [186, 289] on button "Add condition" at bounding box center [178, 288] width 75 height 19
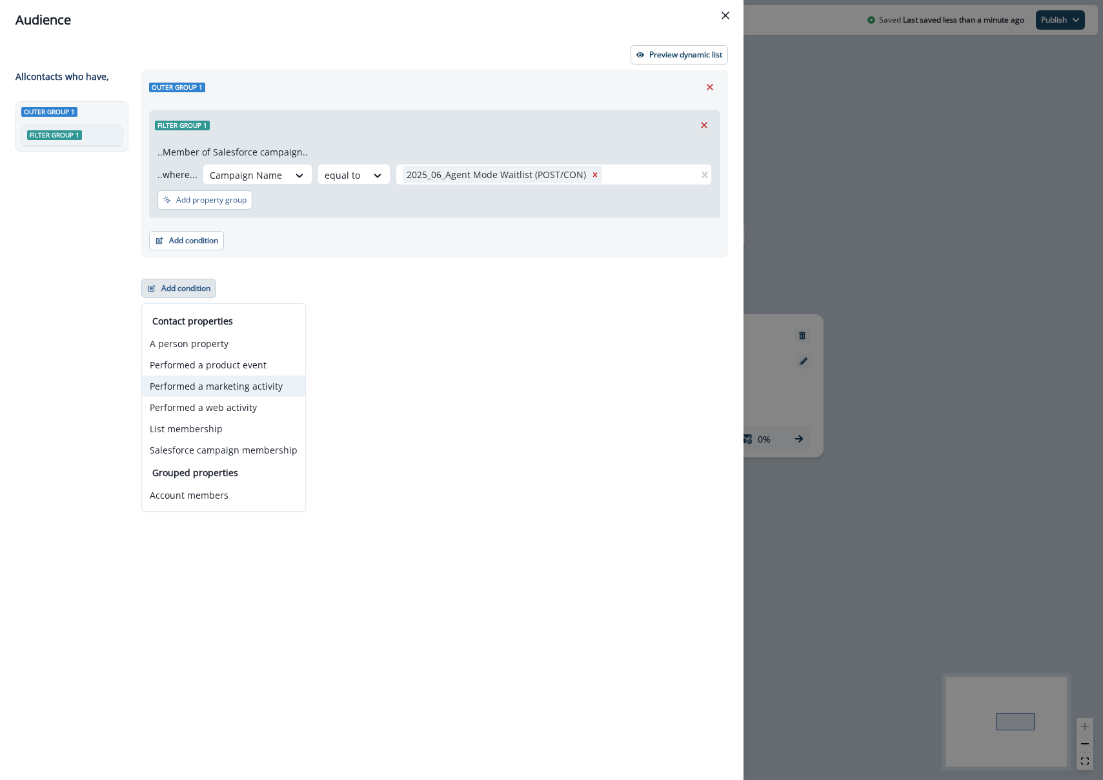
click at [274, 389] on button "Performed a marketing activity" at bounding box center [223, 386] width 163 height 21
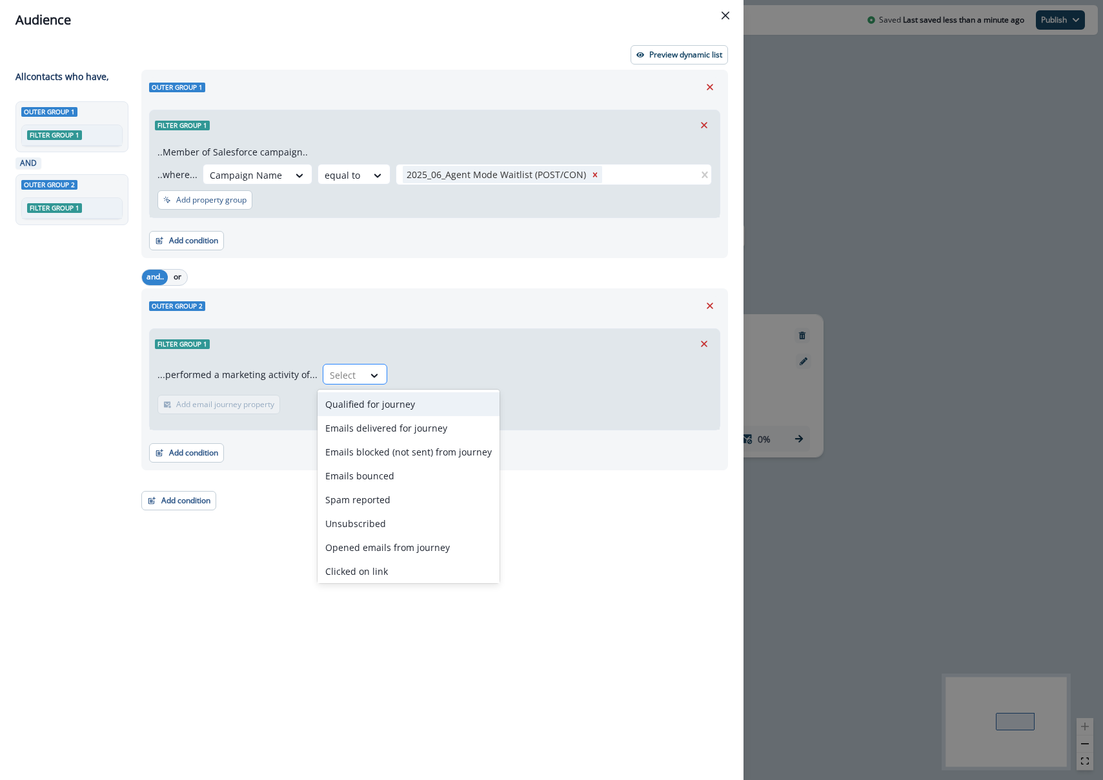
click at [327, 365] on div "Select" at bounding box center [343, 375] width 40 height 21
click at [354, 422] on div "Emails delivered for journey" at bounding box center [408, 428] width 182 height 24
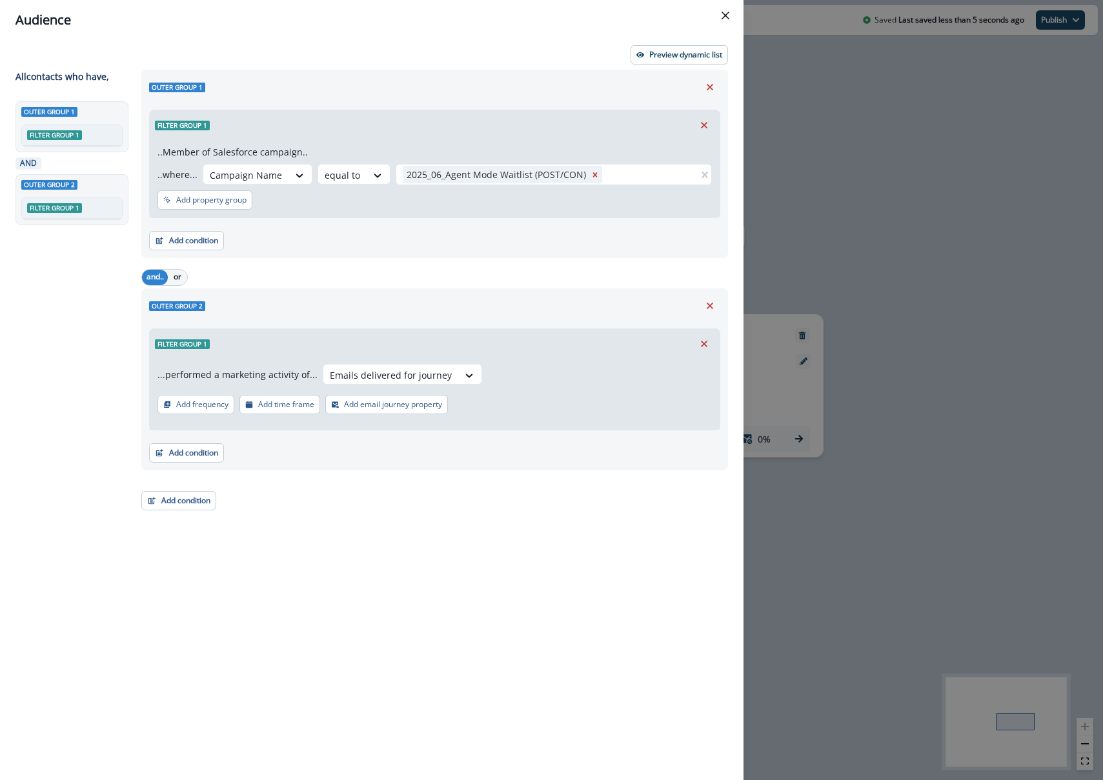
click at [370, 404] on p "Add email journey property" at bounding box center [393, 404] width 98 height 9
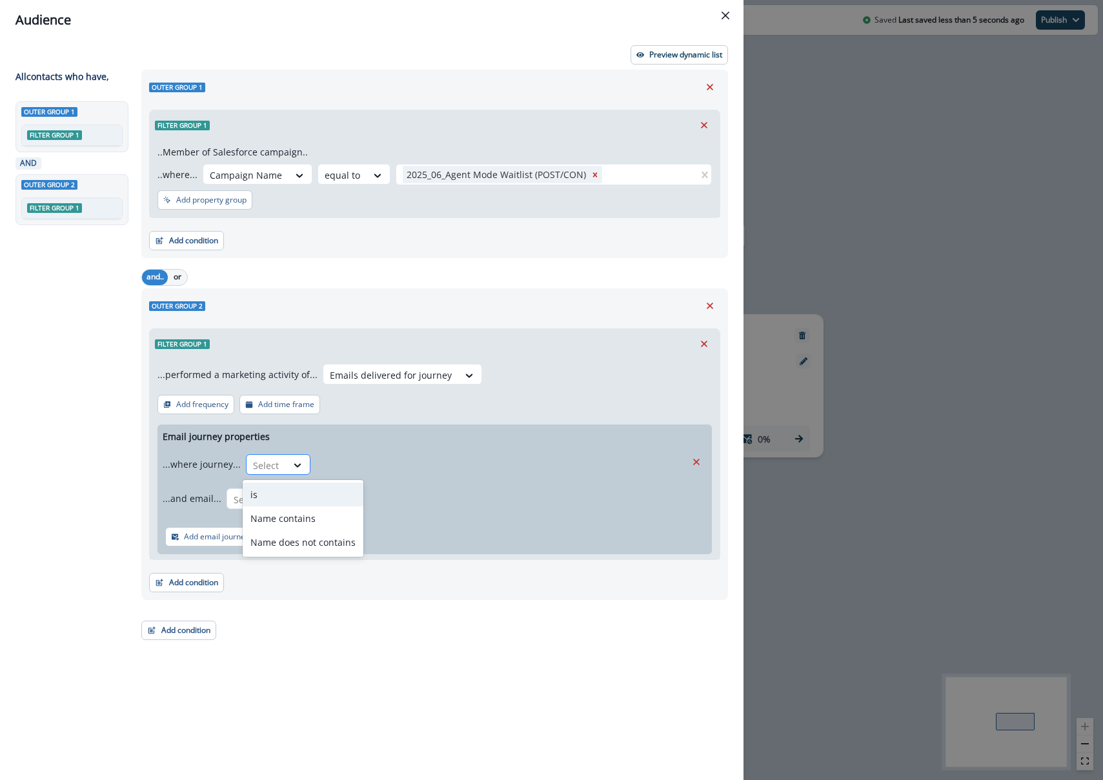
click at [267, 469] on div at bounding box center [266, 465] width 27 height 16
click at [278, 492] on div "is" at bounding box center [303, 495] width 121 height 24
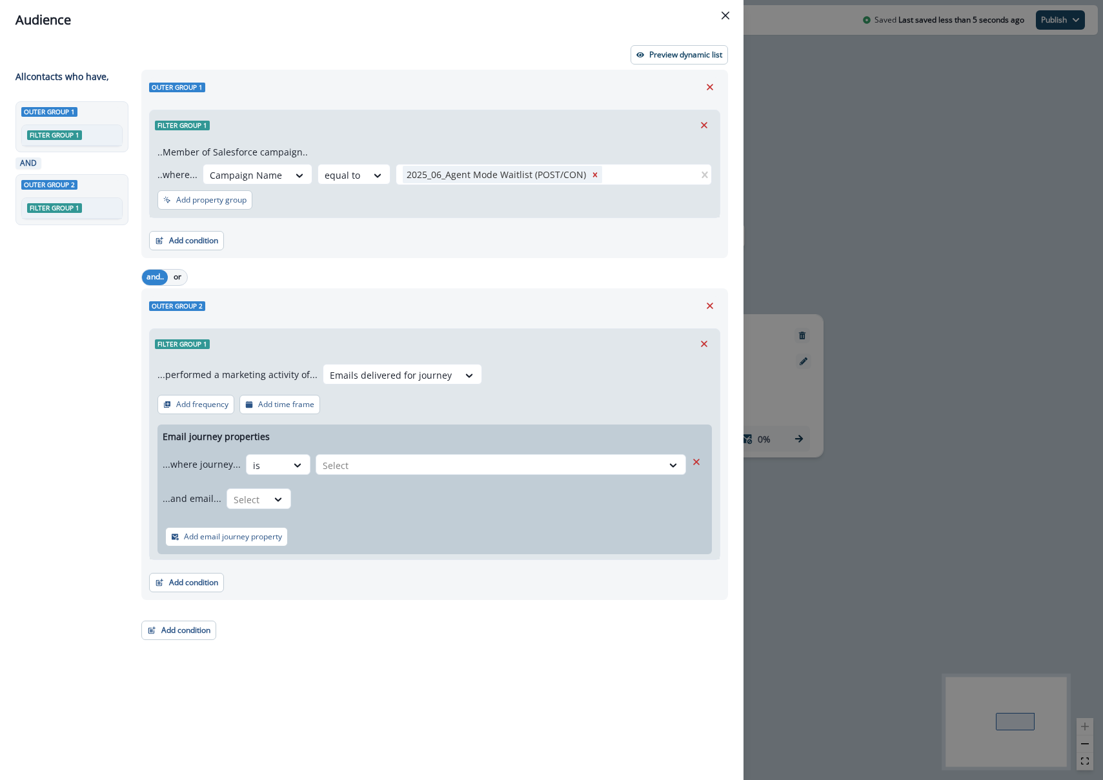
click at [378, 476] on div "...where journey... option is, selected. is Select" at bounding box center [424, 464] width 523 height 32
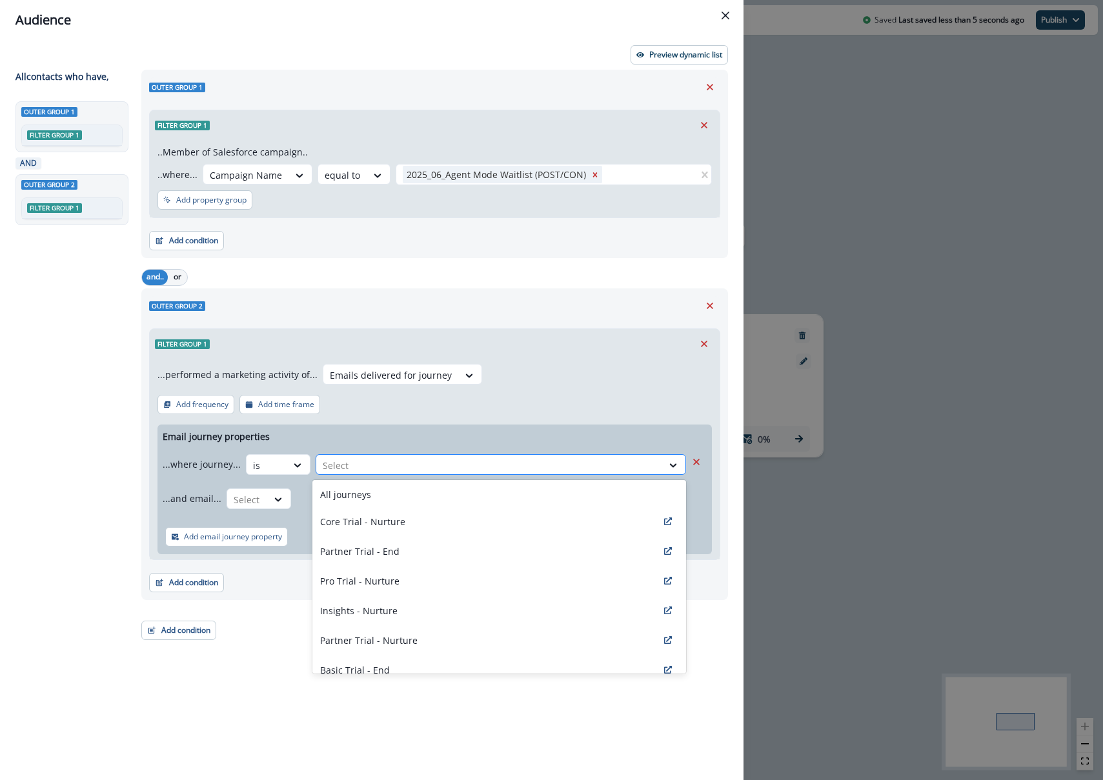
click at [378, 474] on div "Select" at bounding box center [489, 465] width 346 height 21
click at [368, 494] on p "All journeys" at bounding box center [345, 495] width 51 height 14
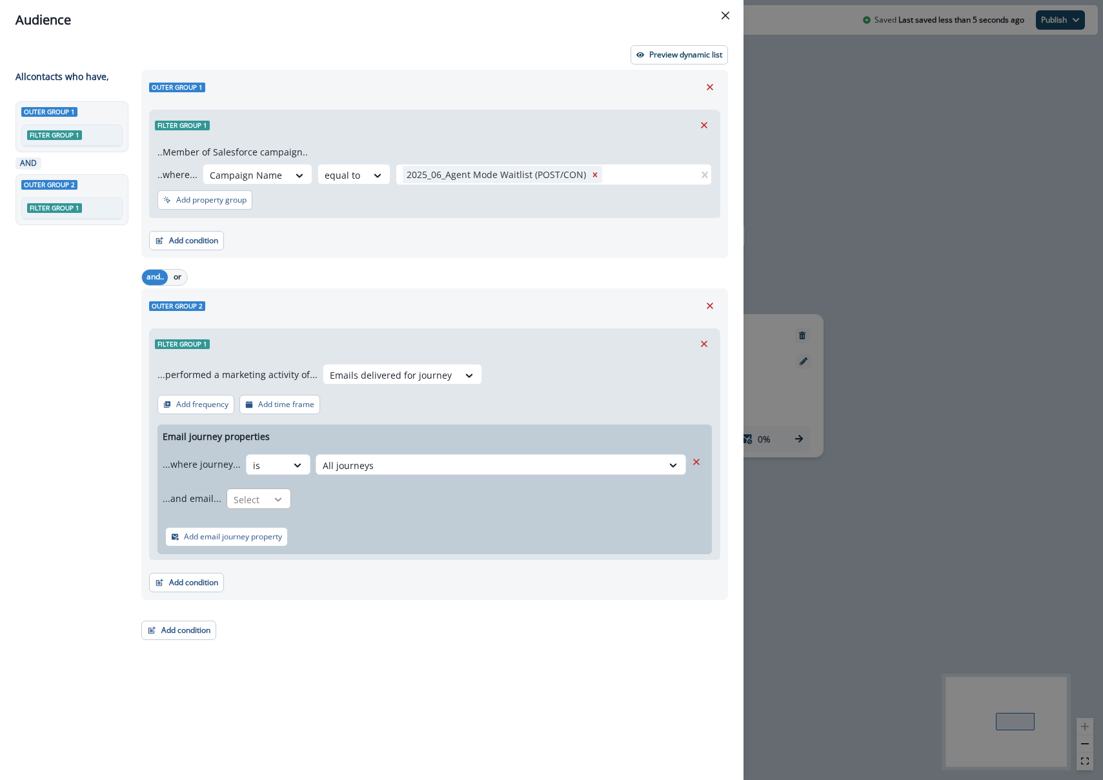
click at [292, 472] on icon at bounding box center [298, 465] width 12 height 13
click at [273, 526] on div "is" at bounding box center [283, 529] width 121 height 24
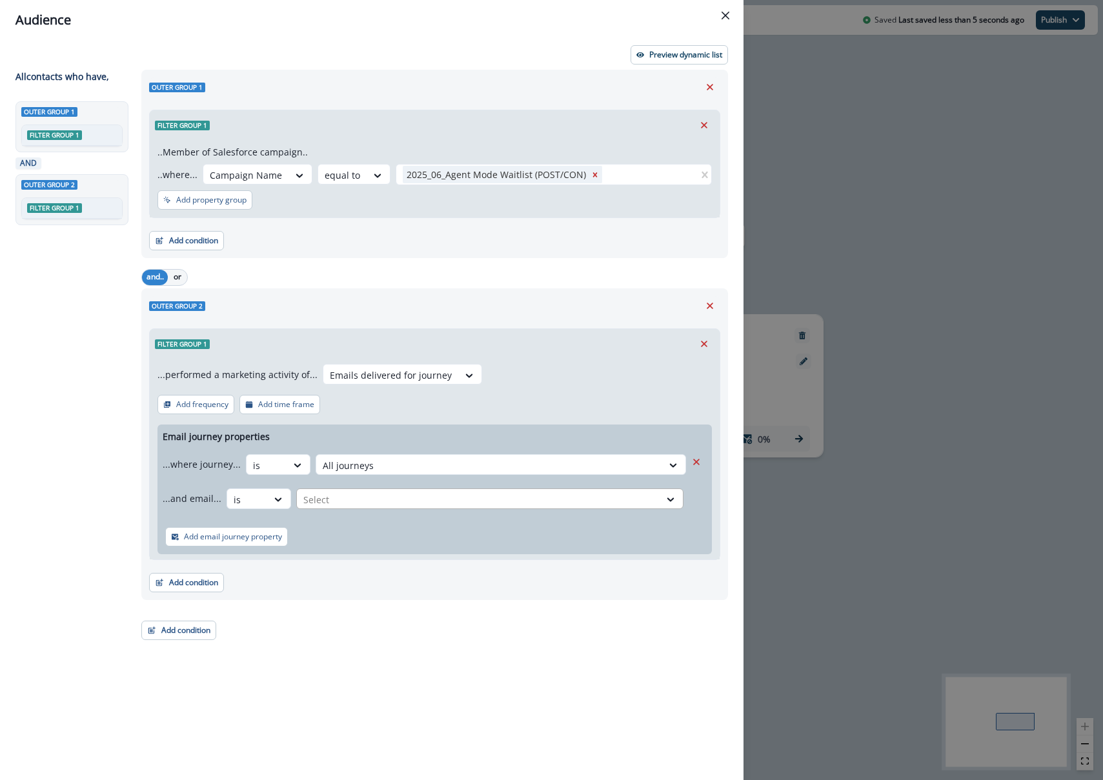
click at [348, 474] on div at bounding box center [489, 465] width 333 height 16
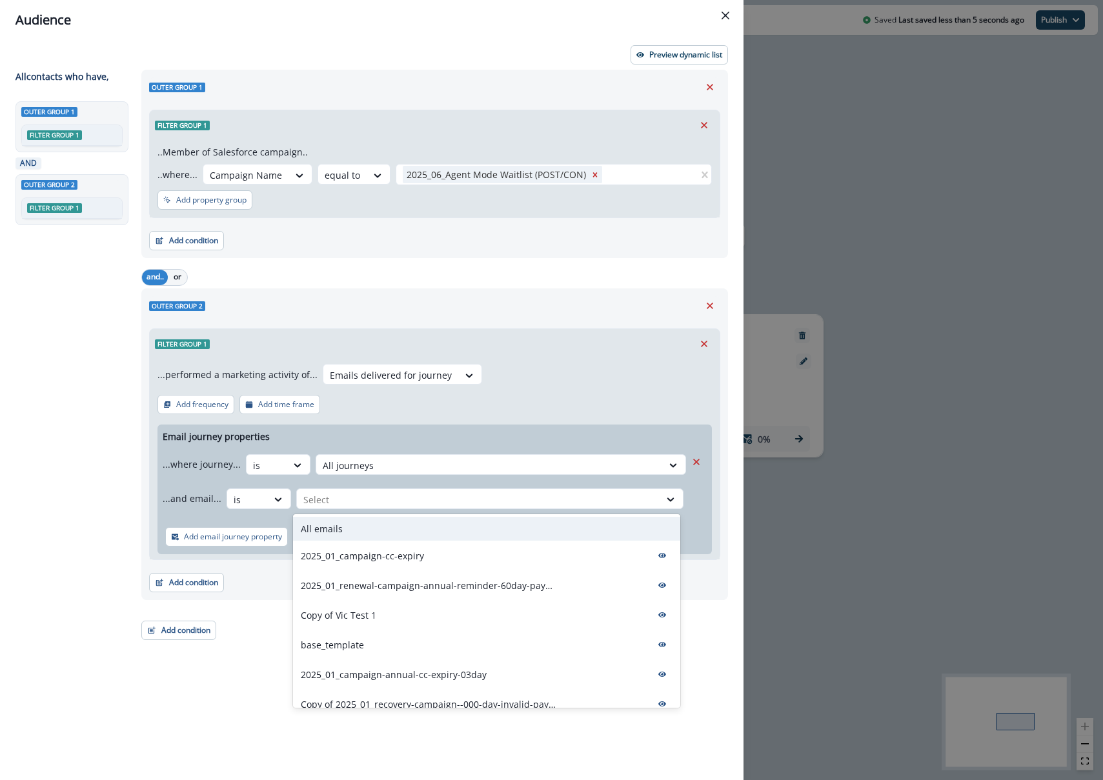
click at [334, 524] on p "All emails" at bounding box center [322, 529] width 42 height 14
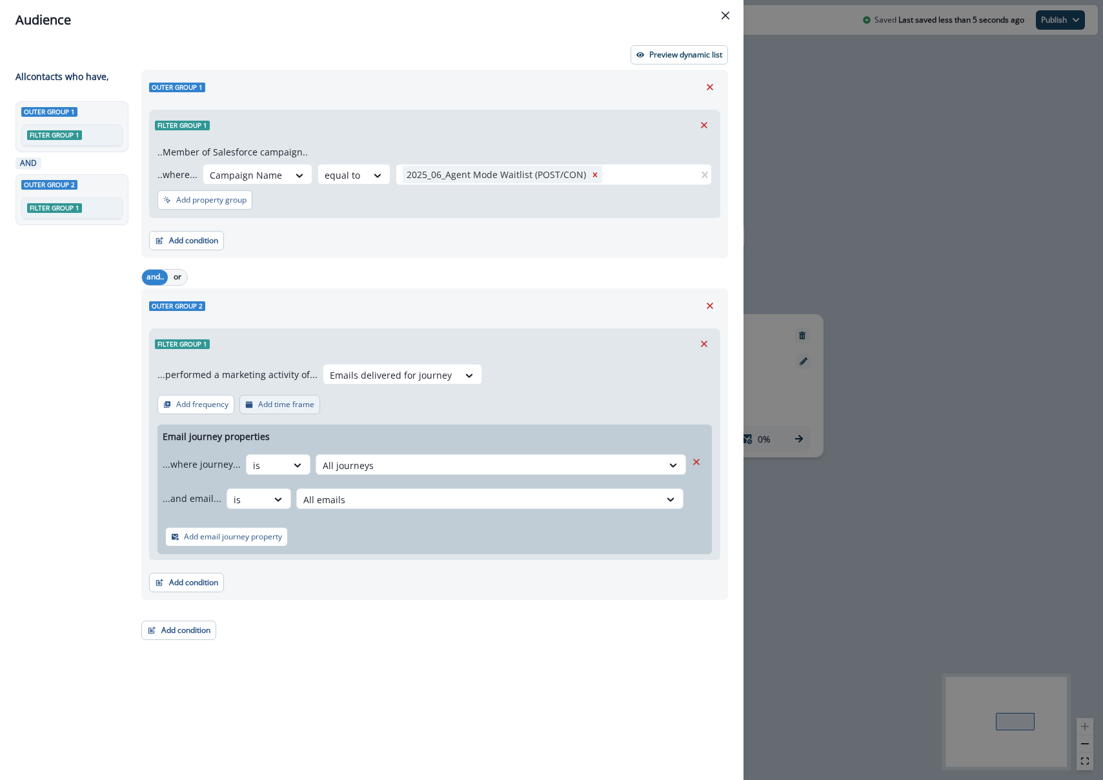
click at [264, 412] on button "Add time frame" at bounding box center [279, 404] width 81 height 19
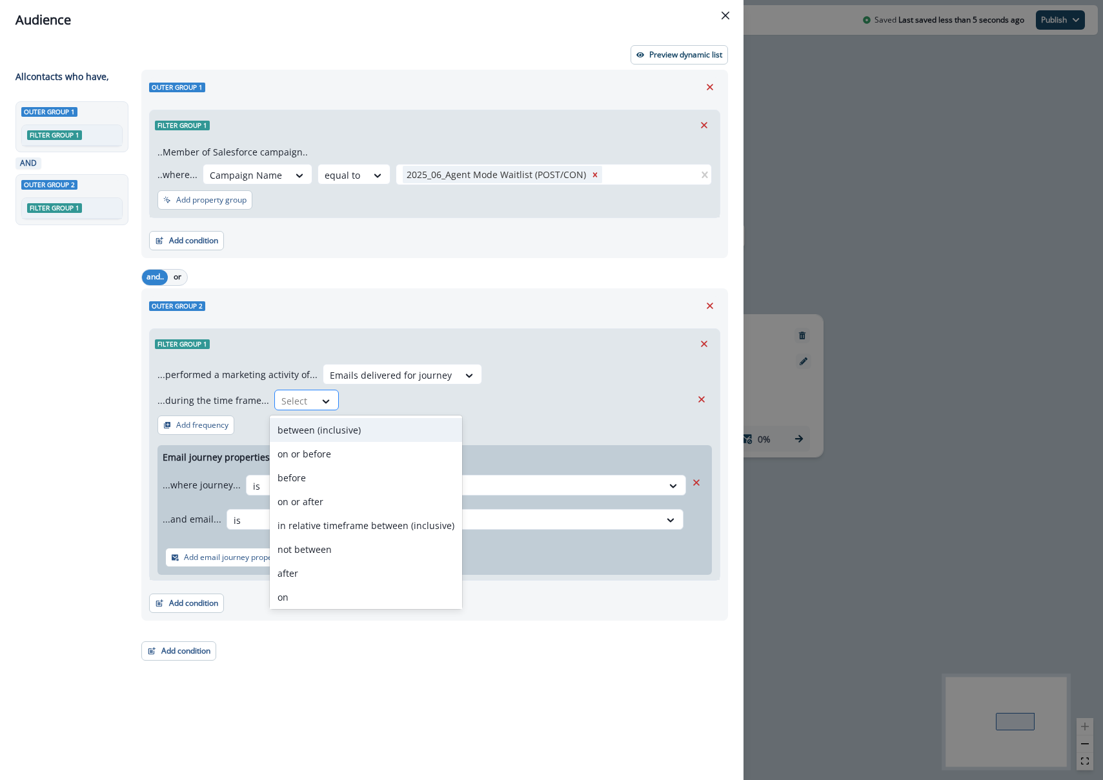
click at [281, 398] on div at bounding box center [294, 401] width 27 height 16
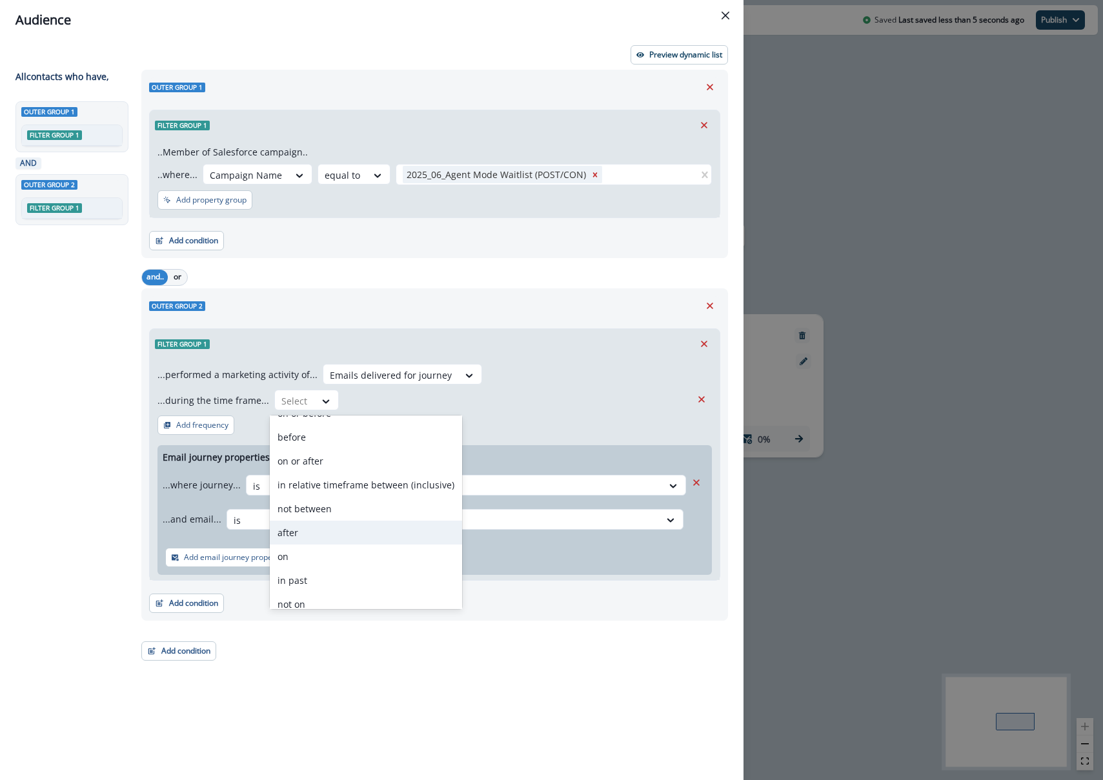
scroll to position [50, 0]
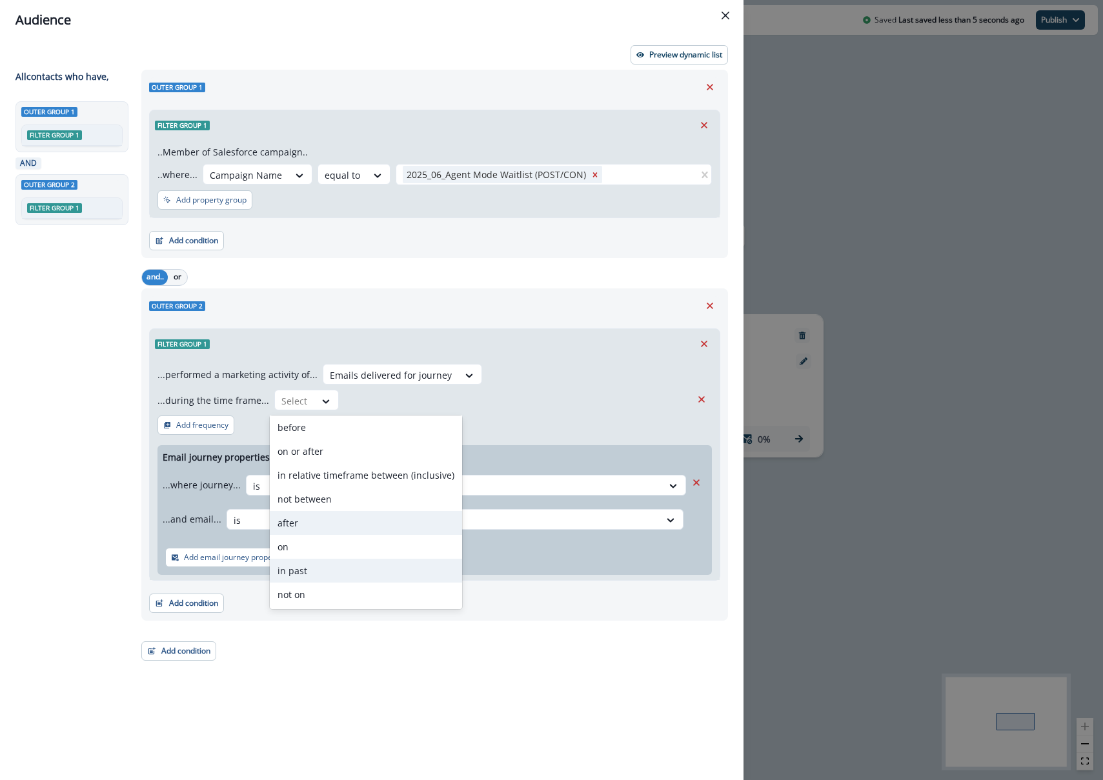
click at [312, 562] on div "in past" at bounding box center [366, 571] width 192 height 24
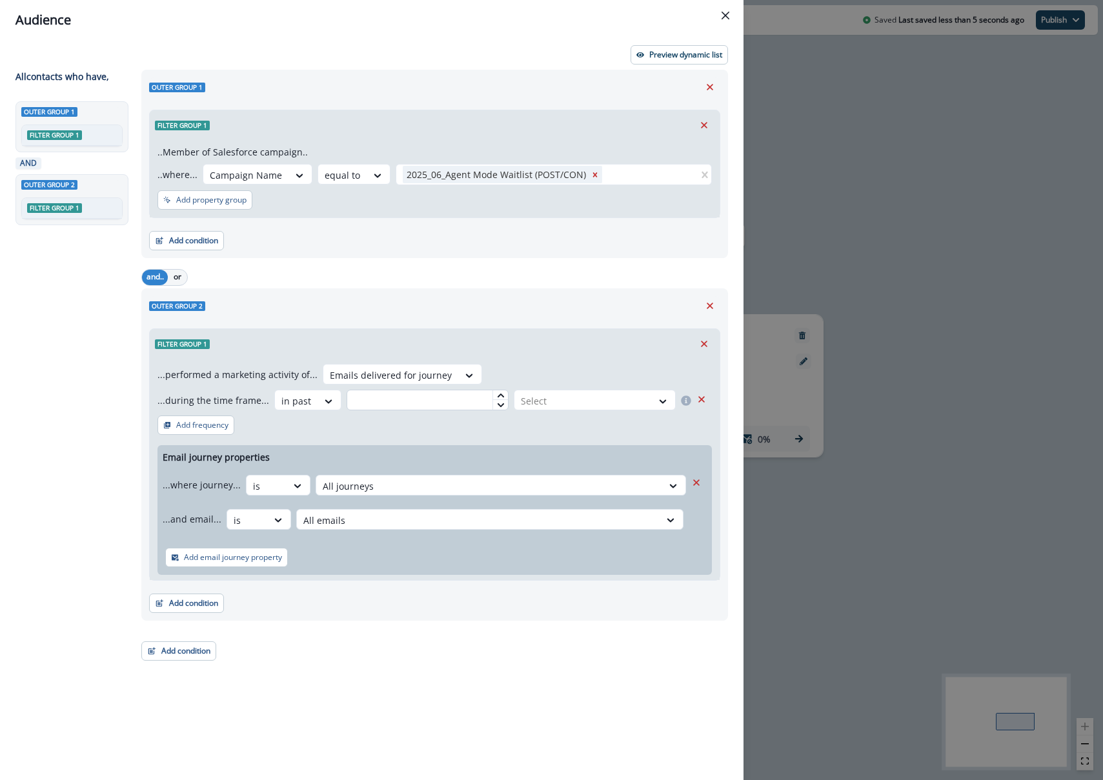
click at [392, 404] on input "text" at bounding box center [428, 400] width 162 height 21
type input "*"
click at [530, 403] on div at bounding box center [583, 401] width 125 height 16
click at [533, 443] on div "week(s)" at bounding box center [592, 454] width 165 height 24
click at [205, 422] on p "Add frequency" at bounding box center [202, 425] width 52 height 9
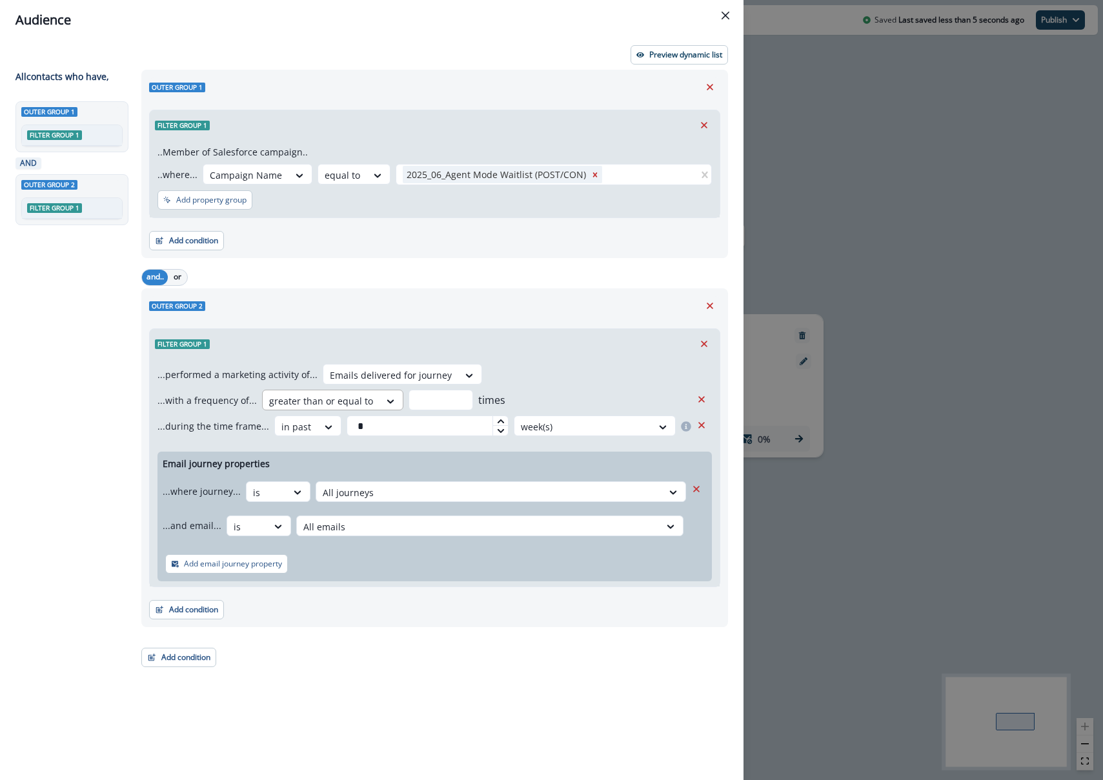
click at [360, 409] on div "greater than or equal to" at bounding box center [321, 400] width 117 height 21
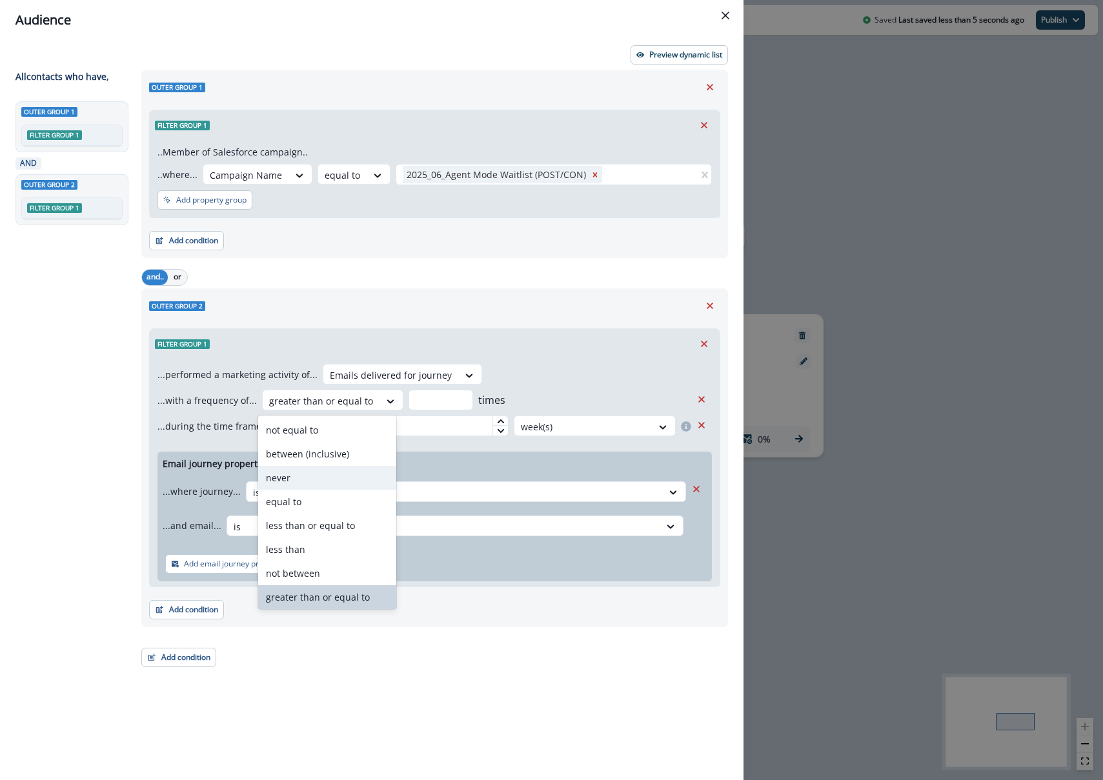
click at [323, 487] on div "never" at bounding box center [327, 478] width 138 height 24
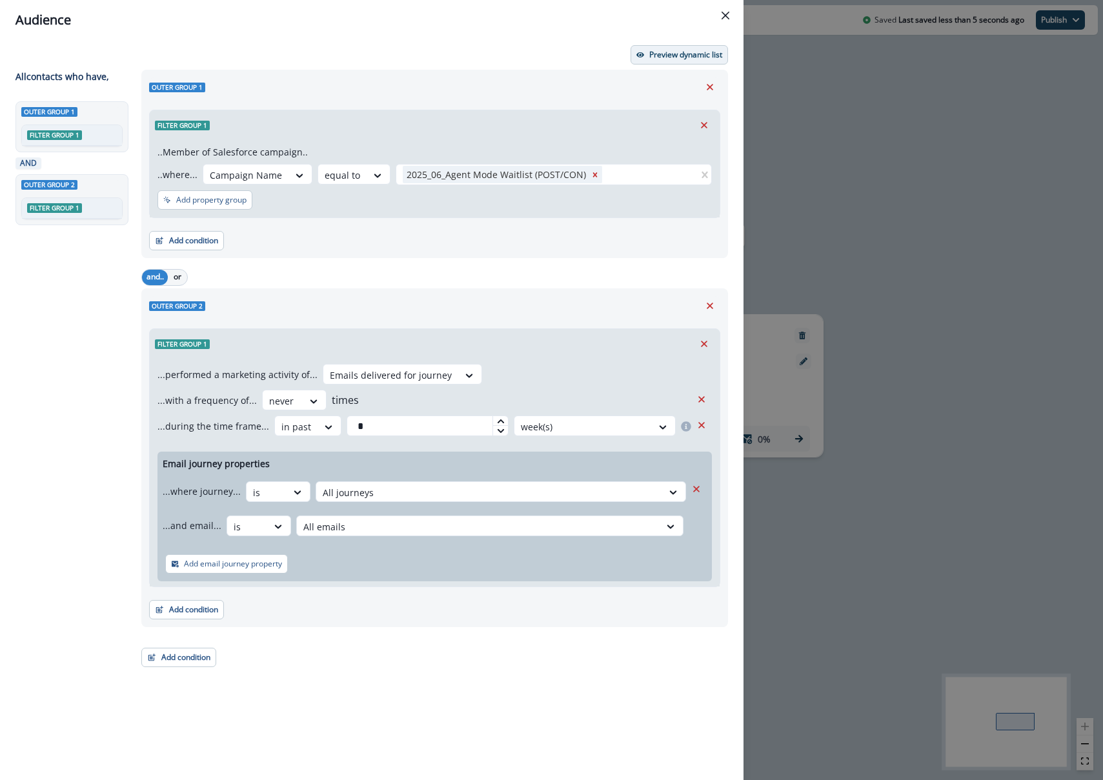
click at [675, 63] on button "Preview dynamic list" at bounding box center [678, 54] width 97 height 19
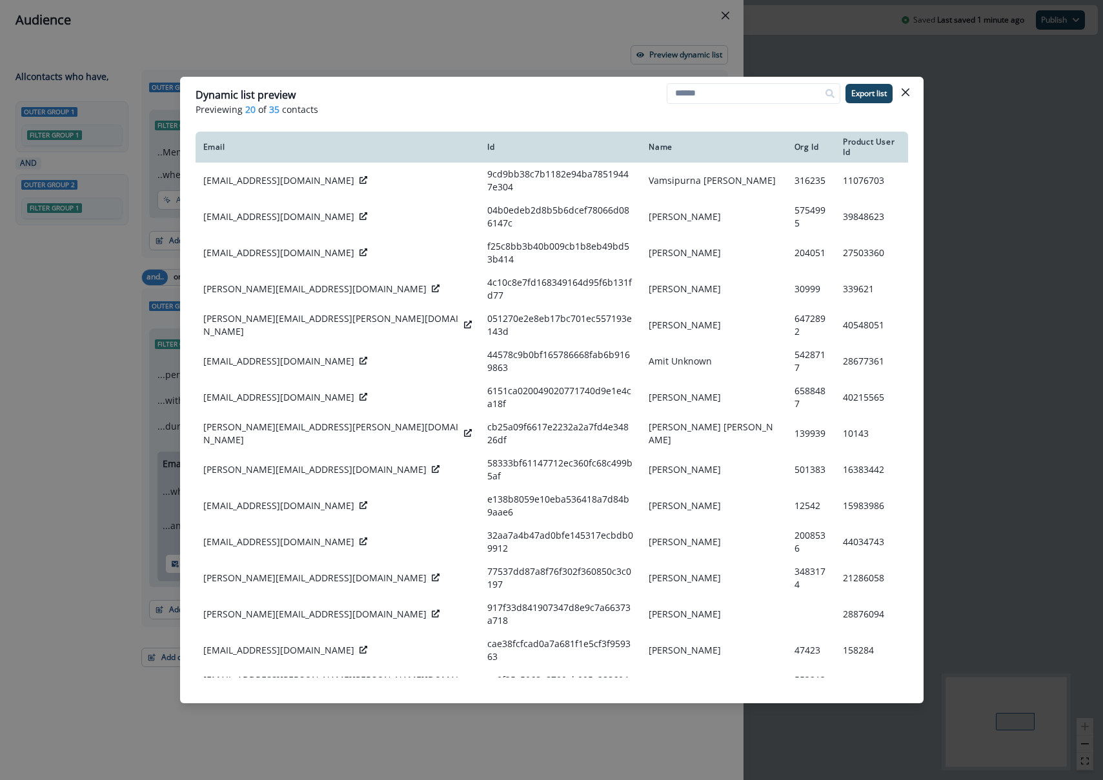
click at [796, 52] on div "Dynamic list preview Previewing 20 of 35 contacts Export list Email Id Name Org…" at bounding box center [551, 390] width 1103 height 780
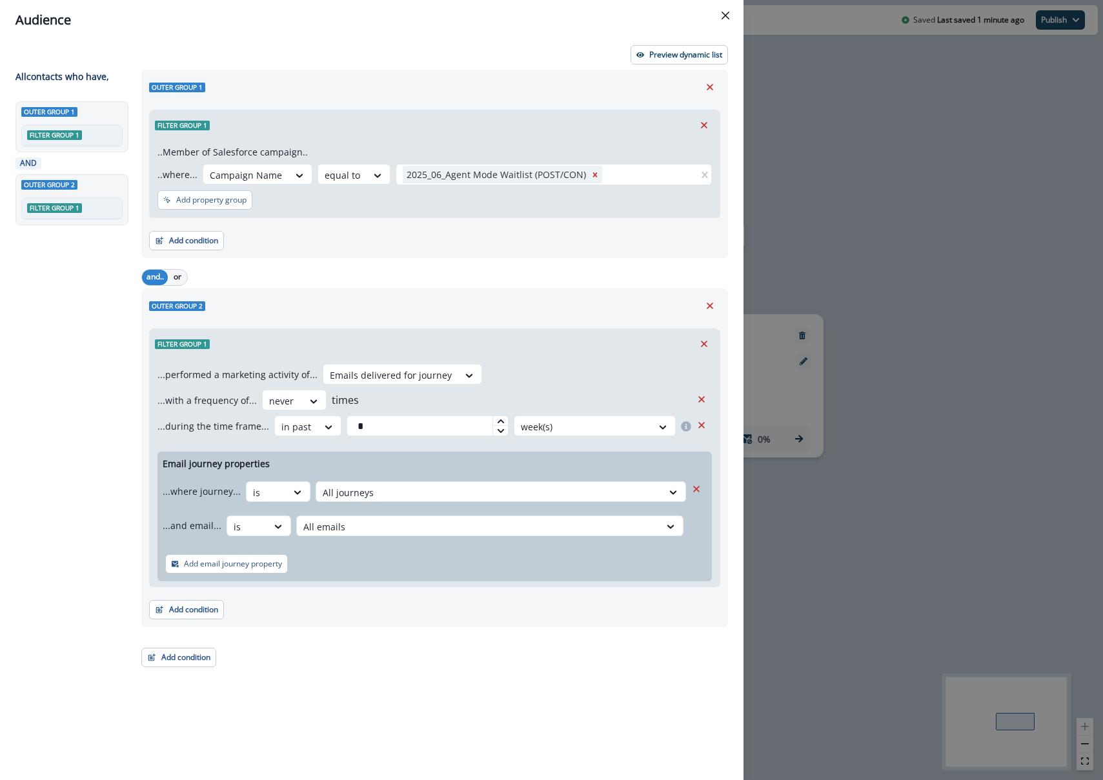
click at [865, 427] on div "Audience Preview dynamic list All contact s who have, Outer group 1 Filter grou…" at bounding box center [551, 390] width 1103 height 780
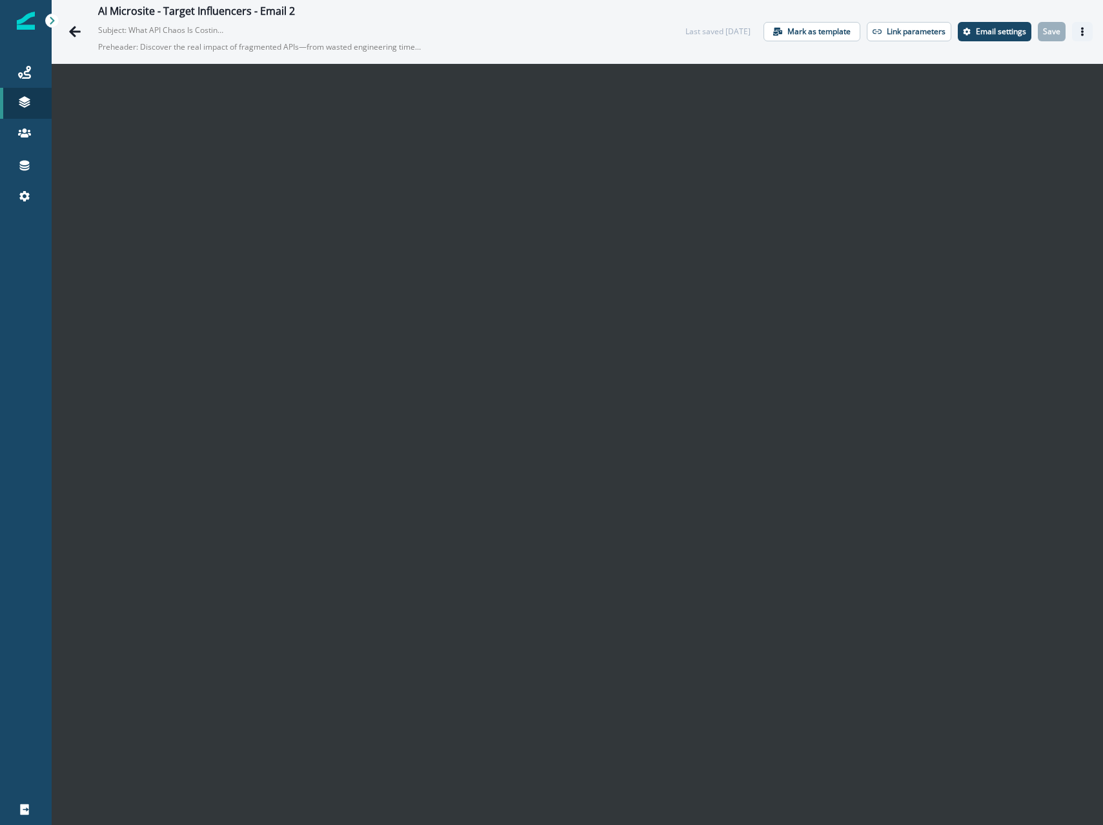
click at [1080, 31] on icon "Actions" at bounding box center [1082, 31] width 9 height 9
click at [976, 114] on button "Send test email" at bounding box center [1020, 110] width 143 height 23
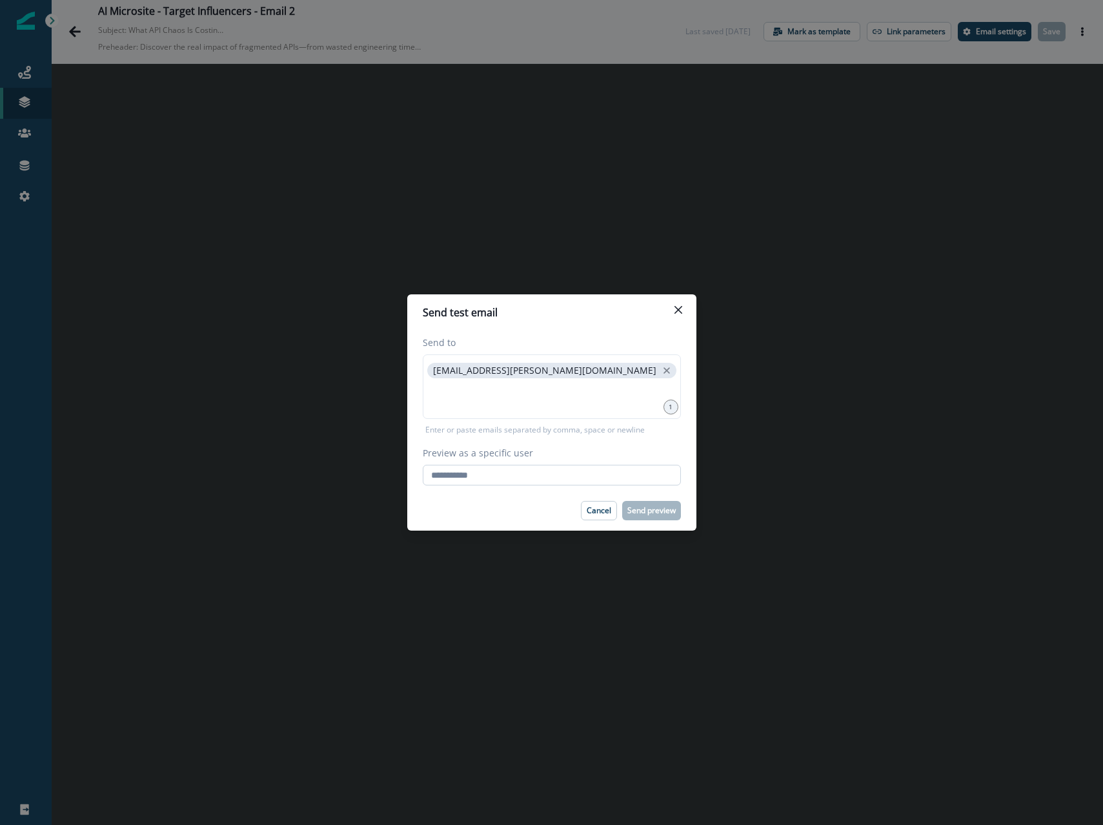
click at [469, 472] on input "Preview as a specific user" at bounding box center [552, 475] width 258 height 21
type input "**********"
click at [530, 457] on label "Preview as a specific user" at bounding box center [548, 453] width 250 height 14
click at [530, 465] on input "**********" at bounding box center [552, 475] width 258 height 21
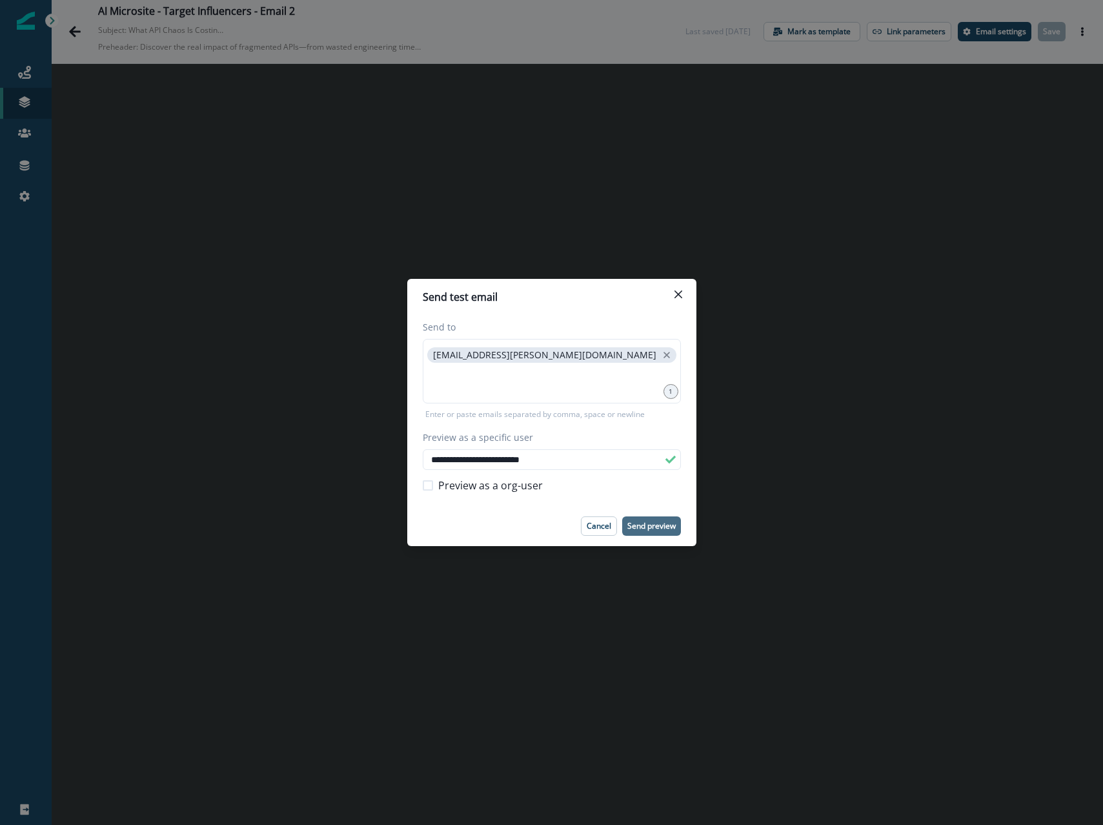
click at [652, 525] on p "Send preview" at bounding box center [651, 525] width 48 height 9
click at [759, 466] on div "**********" at bounding box center [551, 412] width 1103 height 825
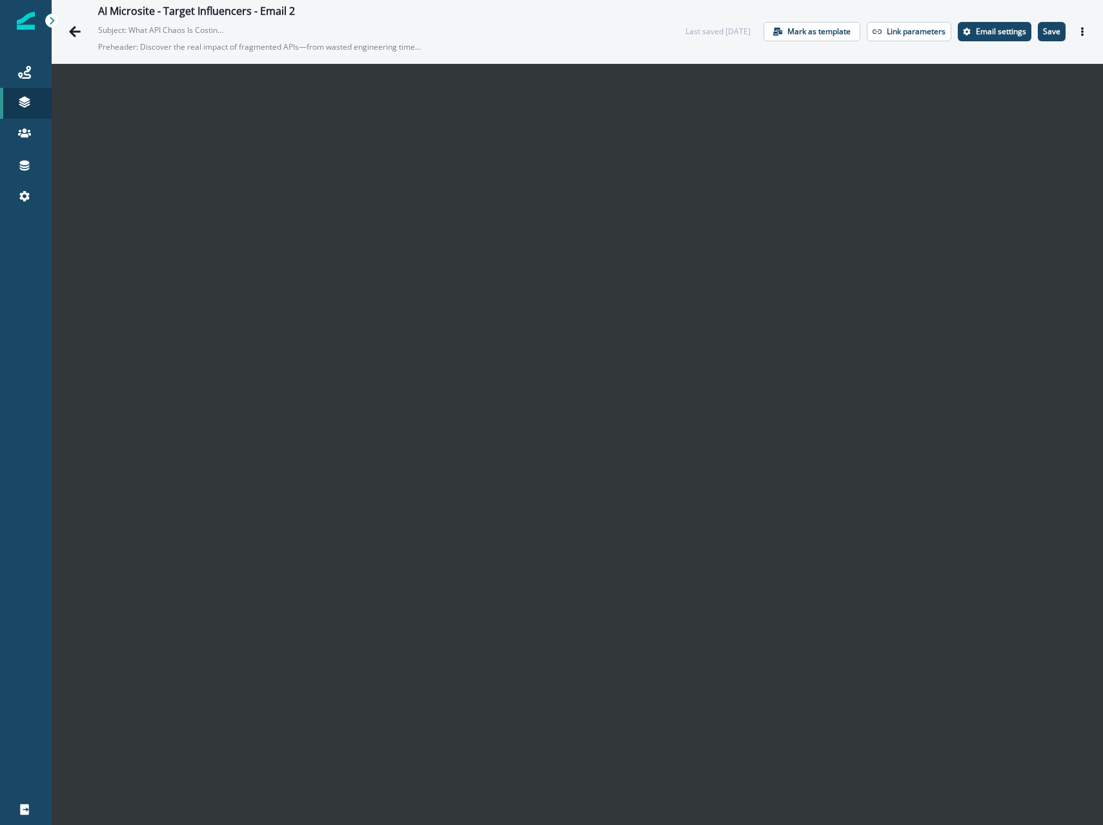
click at [1035, 30] on div "Last saved 5 days ago Mark as template Link parameters Email settings Save Prev…" at bounding box center [888, 31] width 407 height 19
click at [1058, 34] on p "Save" at bounding box center [1051, 31] width 17 height 9
click at [78, 30] on icon "Go back" at bounding box center [74, 31] width 13 height 13
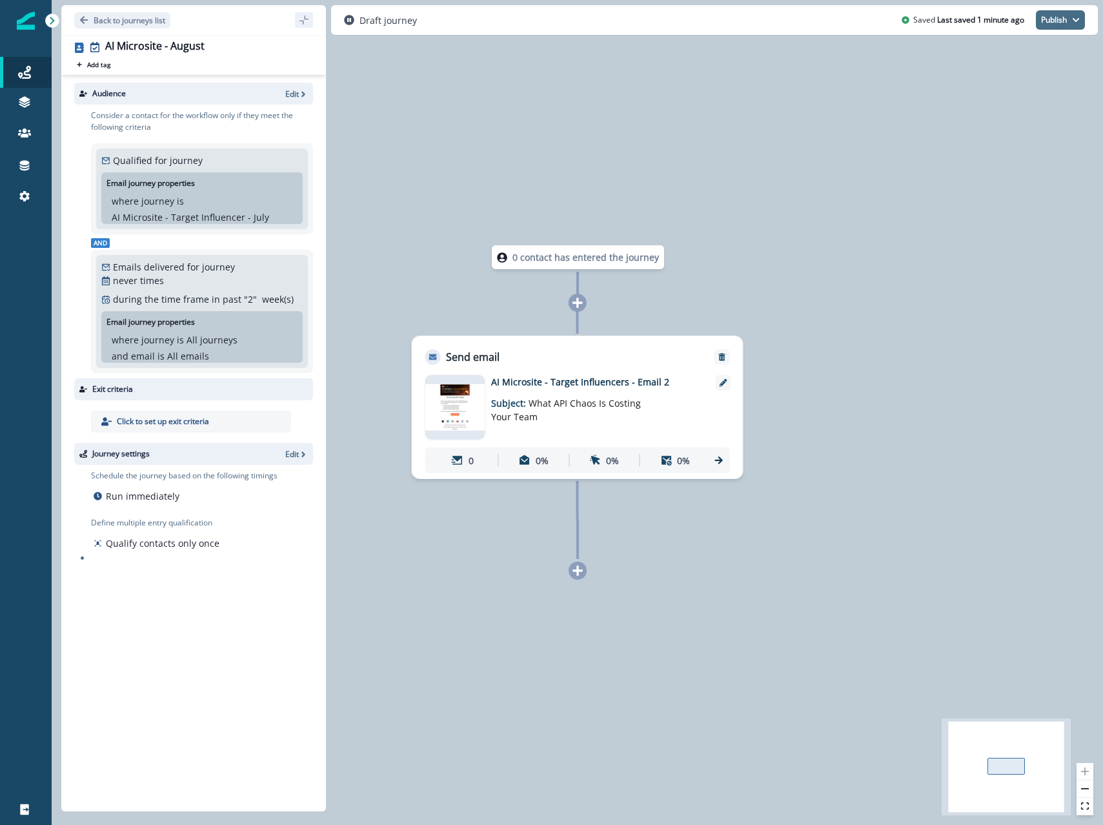
click at [1080, 20] on button "Publish" at bounding box center [1060, 19] width 49 height 19
click at [992, 57] on button "as active journey" at bounding box center [1012, 52] width 143 height 23
